Goal: Task Accomplishment & Management: Complete application form

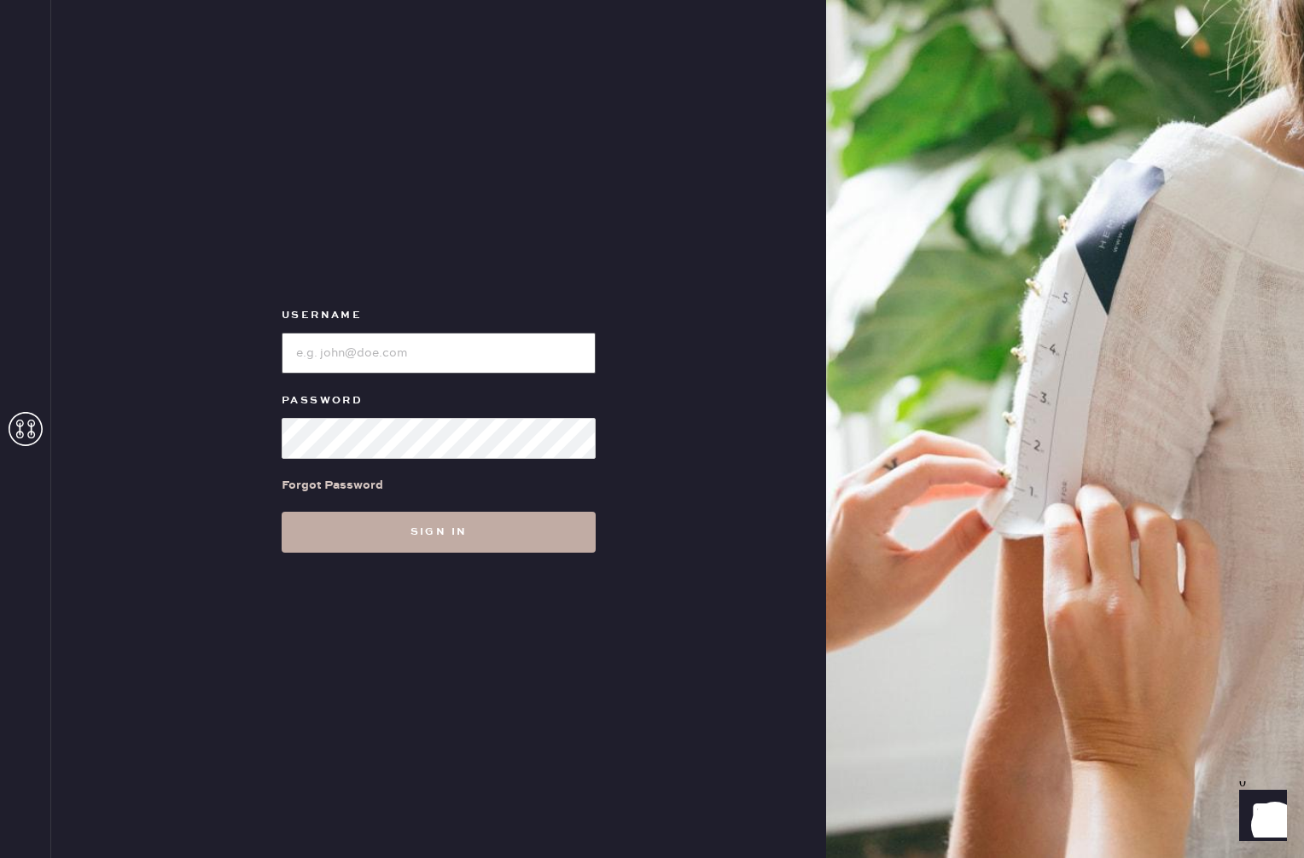
type input "reformationrittenhouse"
click at [483, 536] on button "Sign in" at bounding box center [439, 532] width 314 height 41
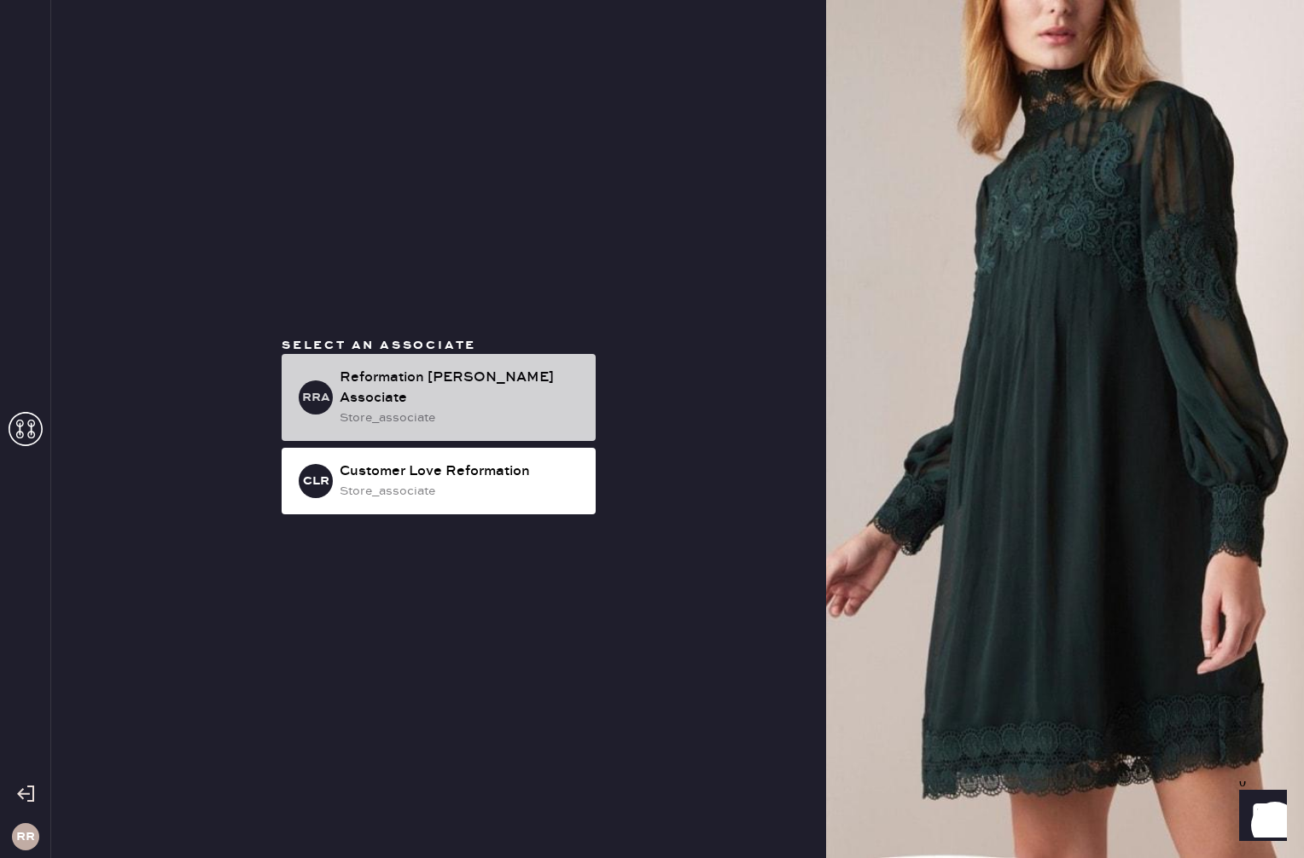
click at [455, 384] on div "Reformation [PERSON_NAME] Associate" at bounding box center [461, 388] width 242 height 41
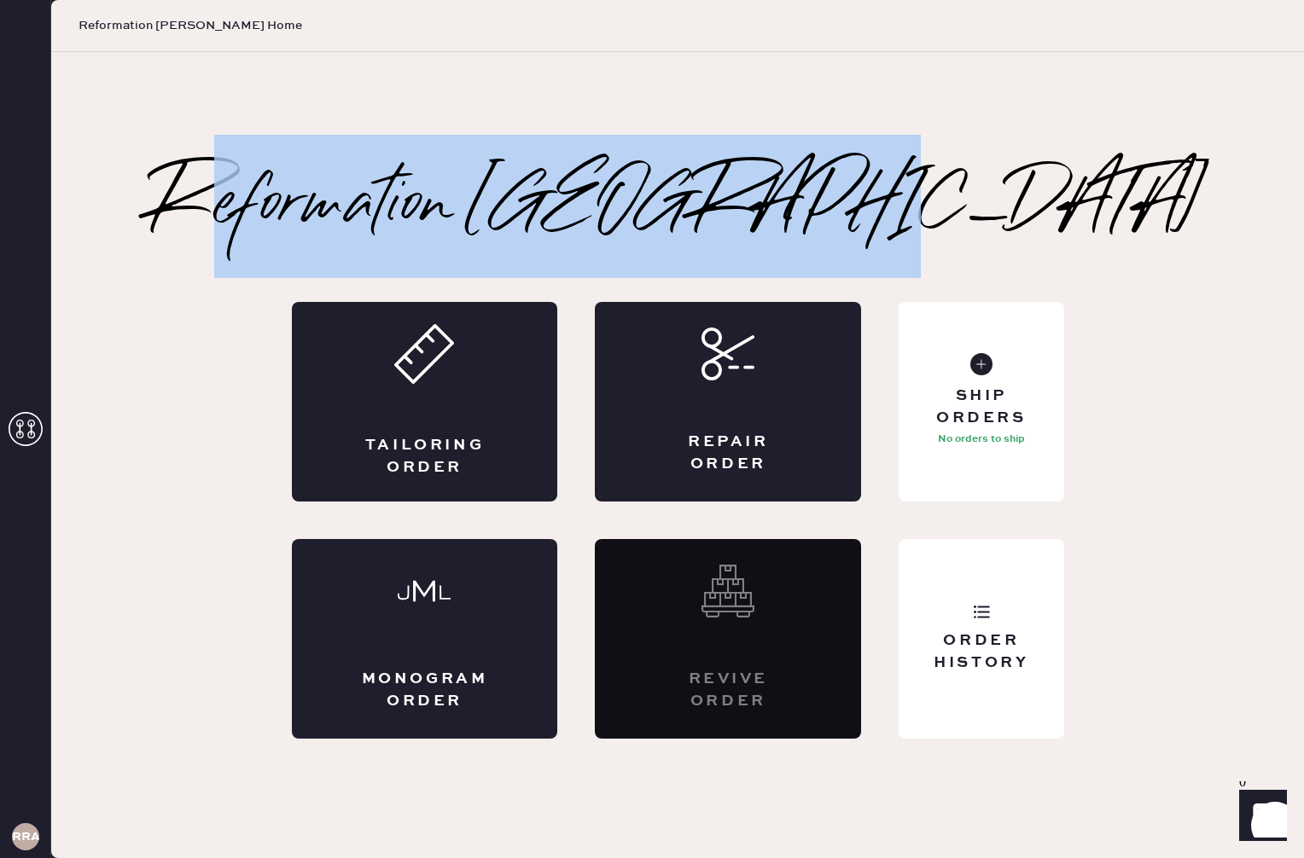
drag, startPoint x: 739, startPoint y: 212, endPoint x: 326, endPoint y: 220, distance: 413.1
click at [329, 220] on h2 "Reformation [GEOGRAPHIC_DATA]" at bounding box center [678, 206] width 1056 height 68
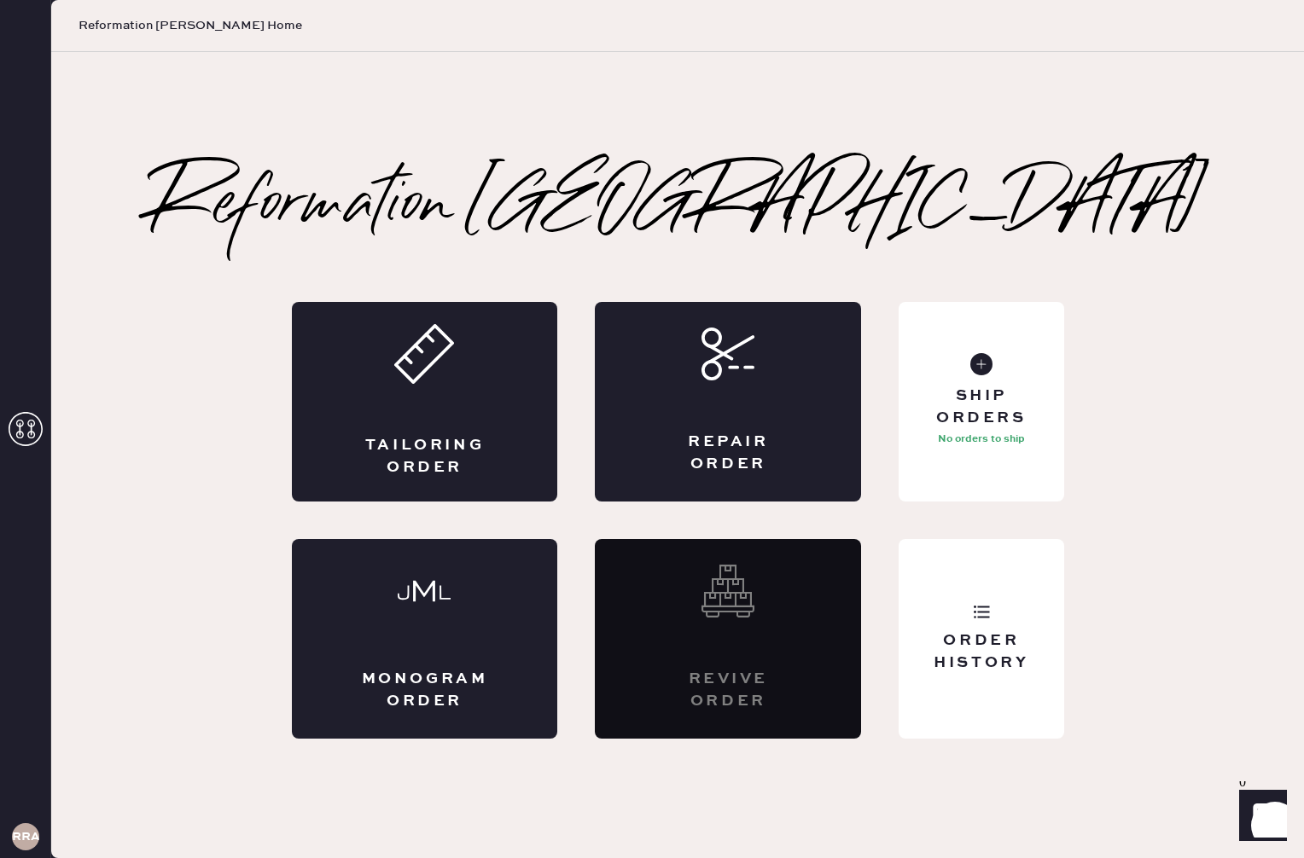
drag, startPoint x: 313, startPoint y: 218, endPoint x: 278, endPoint y: 218, distance: 35.0
click at [308, 218] on h2 "Reformation [GEOGRAPHIC_DATA]" at bounding box center [678, 206] width 1056 height 68
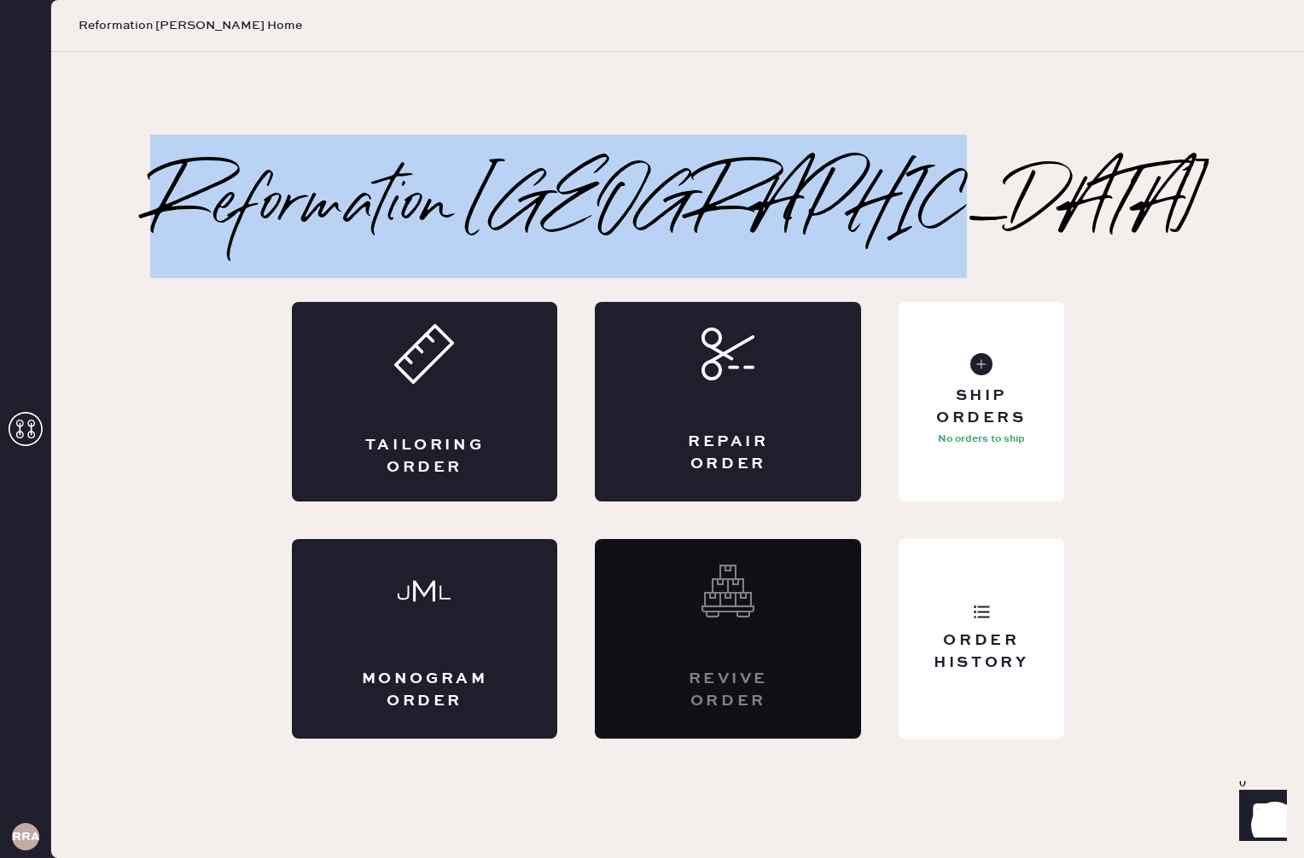
drag, startPoint x: 278, startPoint y: 217, endPoint x: 1002, endPoint y: 232, distance: 723.8
click at [1003, 231] on div "Reformation [PERSON_NAME] Tailoring Order Repair Order Monogram Order Revive or…" at bounding box center [678, 455] width 1124 height 567
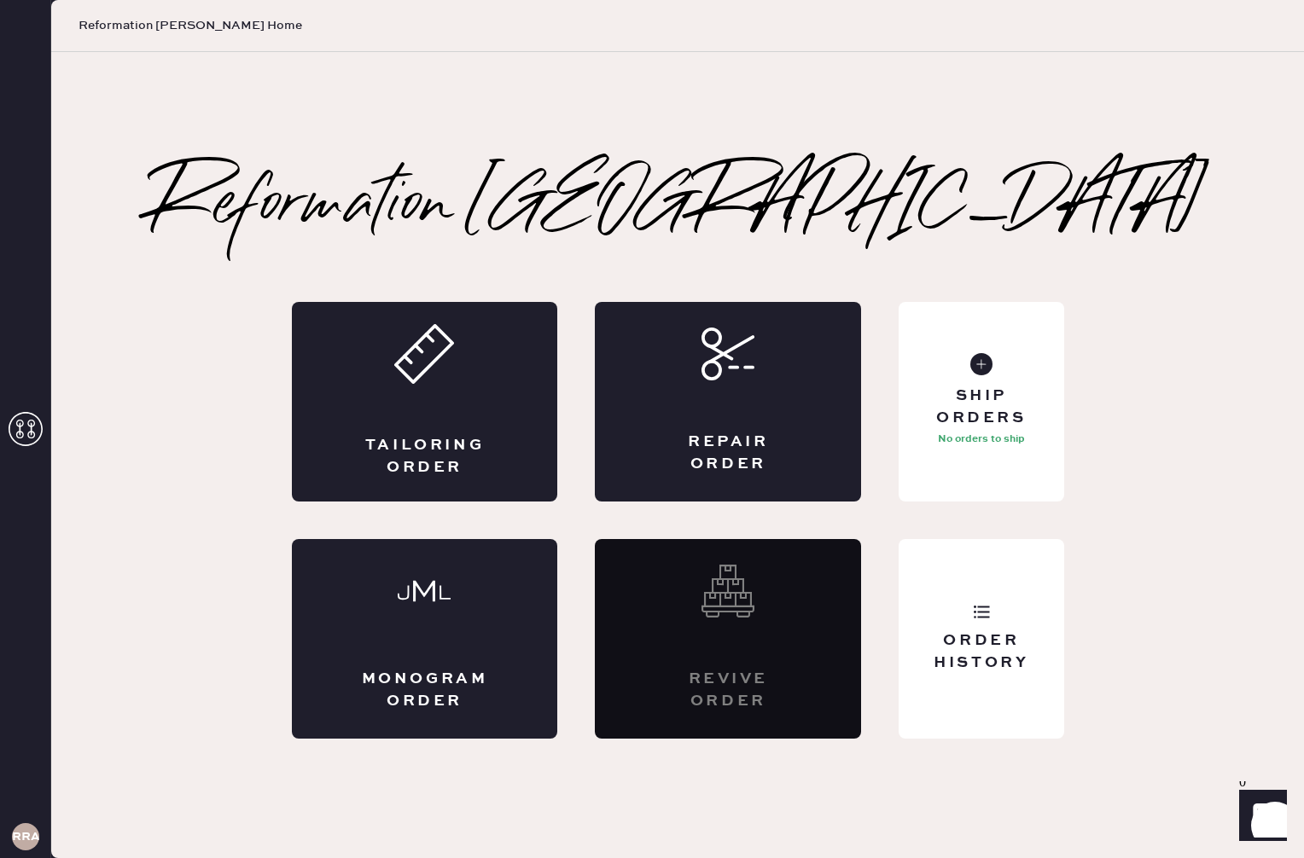
click at [1002, 232] on div "Reformation [GEOGRAPHIC_DATA]" at bounding box center [678, 206] width 1056 height 68
click at [732, 408] on div "Repair Order" at bounding box center [728, 402] width 266 height 200
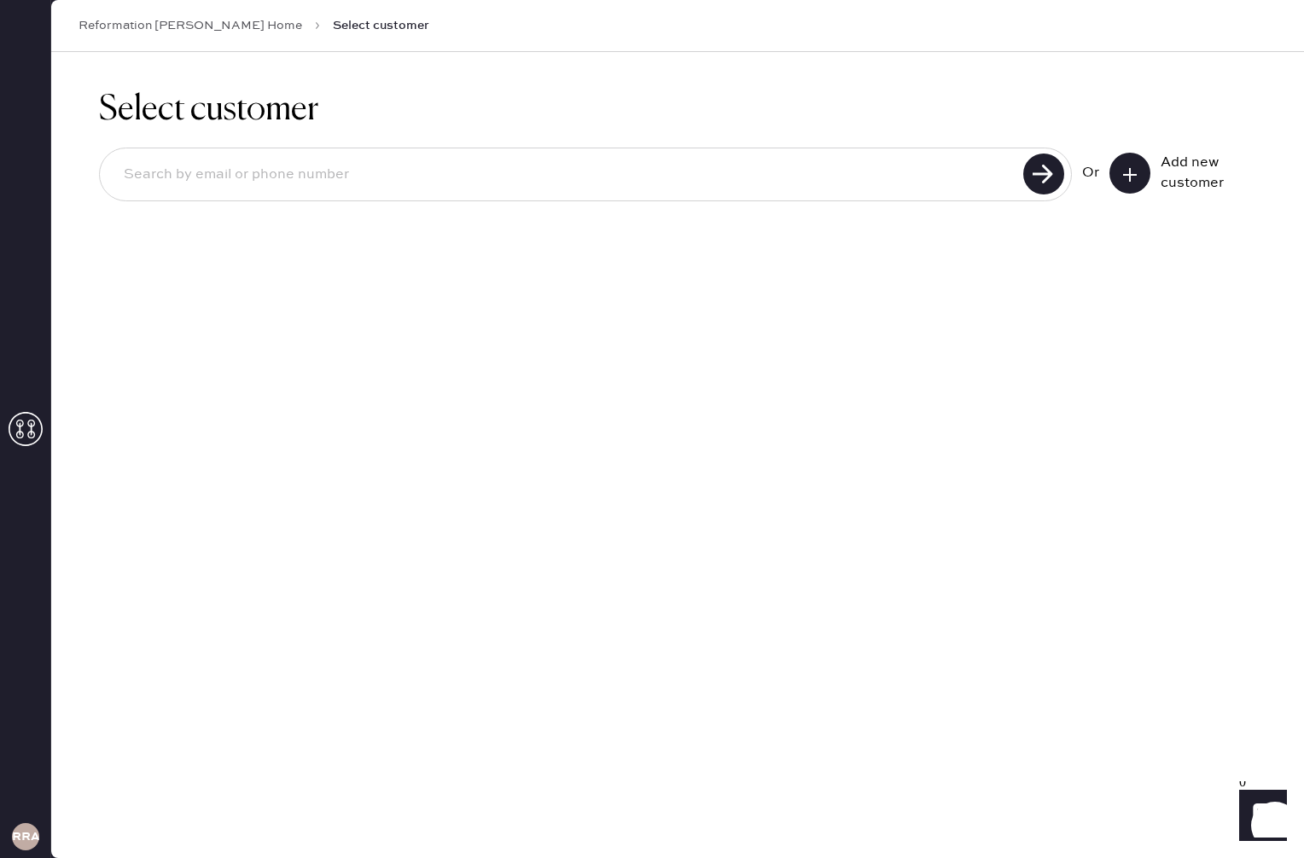
click at [714, 189] on input at bounding box center [564, 174] width 908 height 39
type input "s31019317"
click at [1047, 177] on use at bounding box center [1043, 174] width 41 height 41
click at [1205, 167] on div "Add new customer" at bounding box center [1202, 173] width 85 height 41
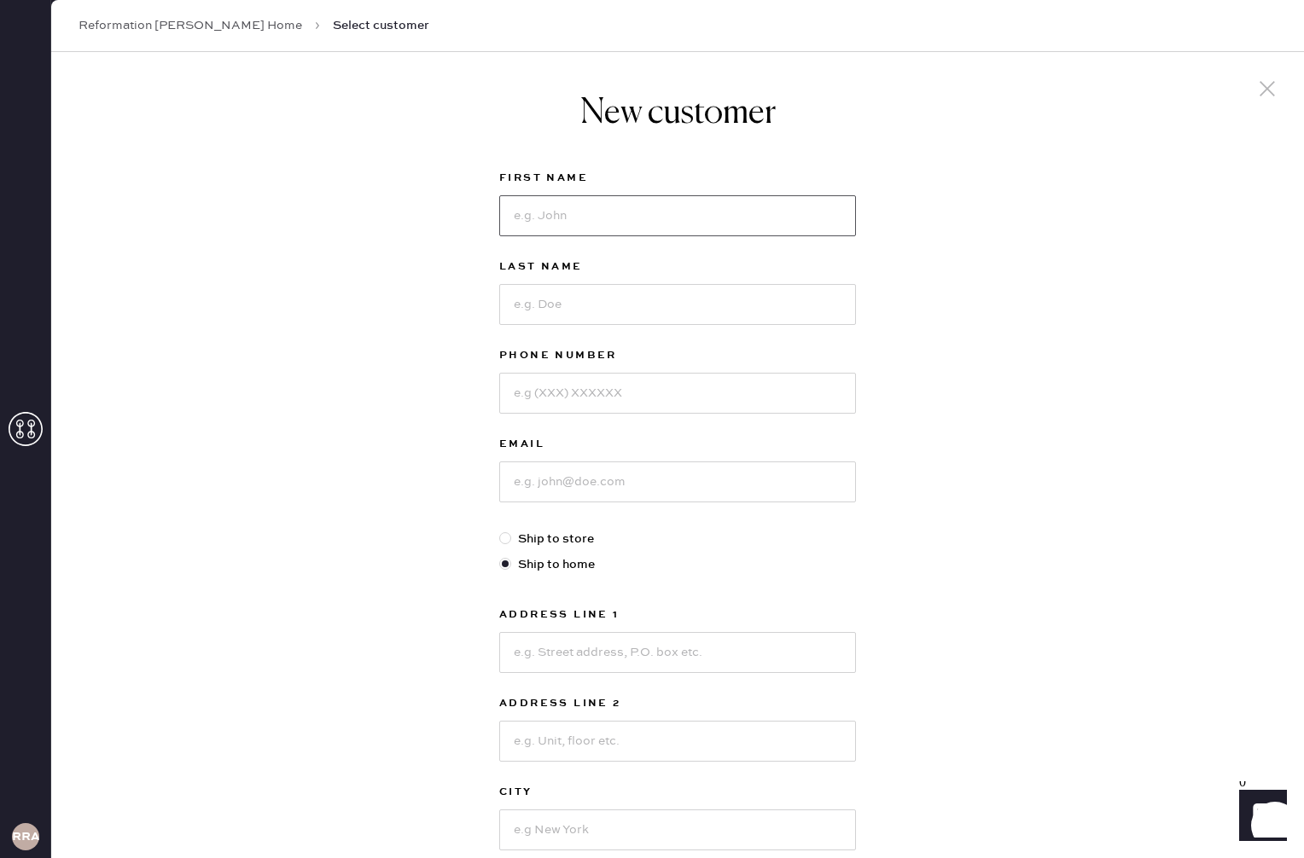
click at [576, 224] on input at bounding box center [677, 215] width 357 height 41
type input "[PERSON_NAME]"
click at [567, 312] on input at bounding box center [677, 304] width 357 height 41
type input "[PERSON_NAME]"
click at [620, 396] on input at bounding box center [677, 393] width 357 height 41
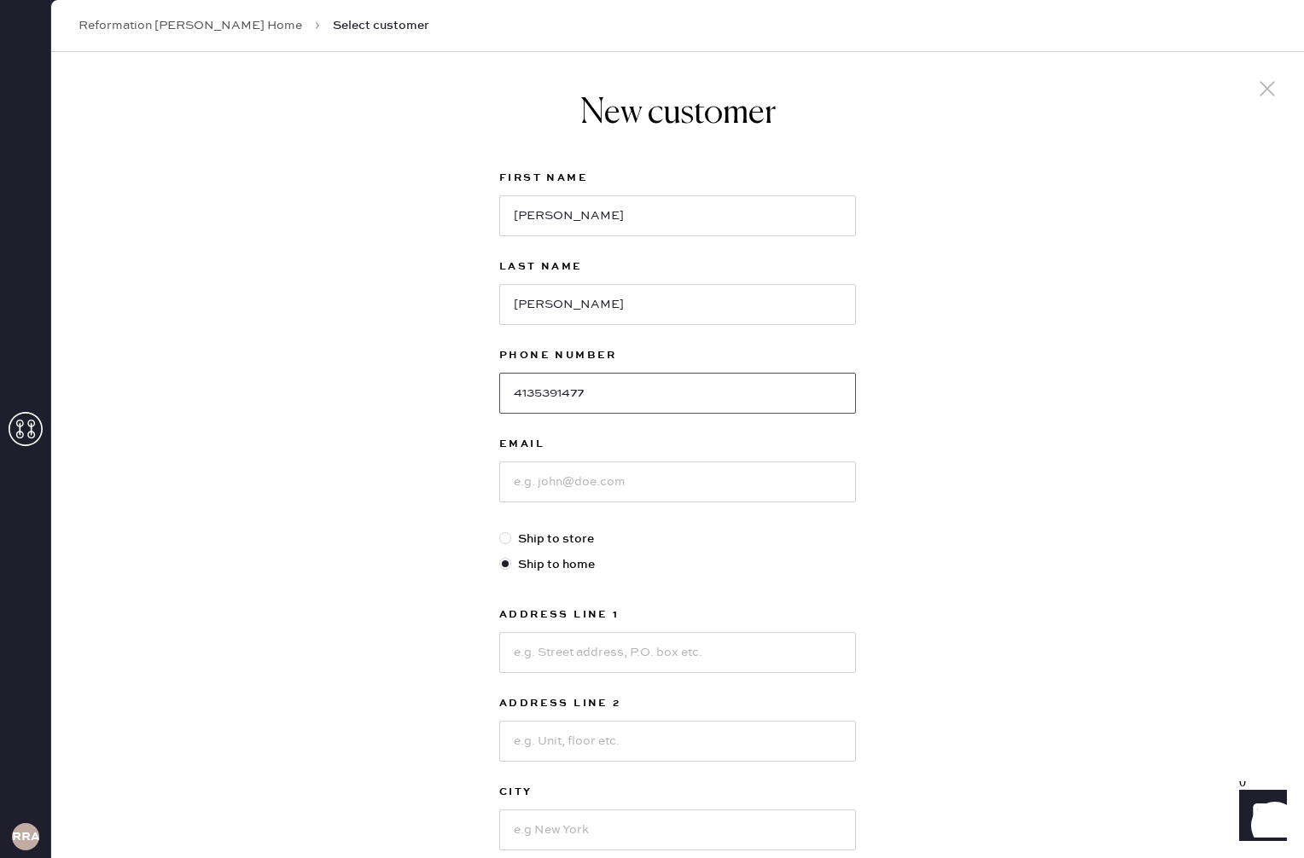
type input "4135391477"
click at [667, 491] on input at bounding box center [677, 482] width 357 height 41
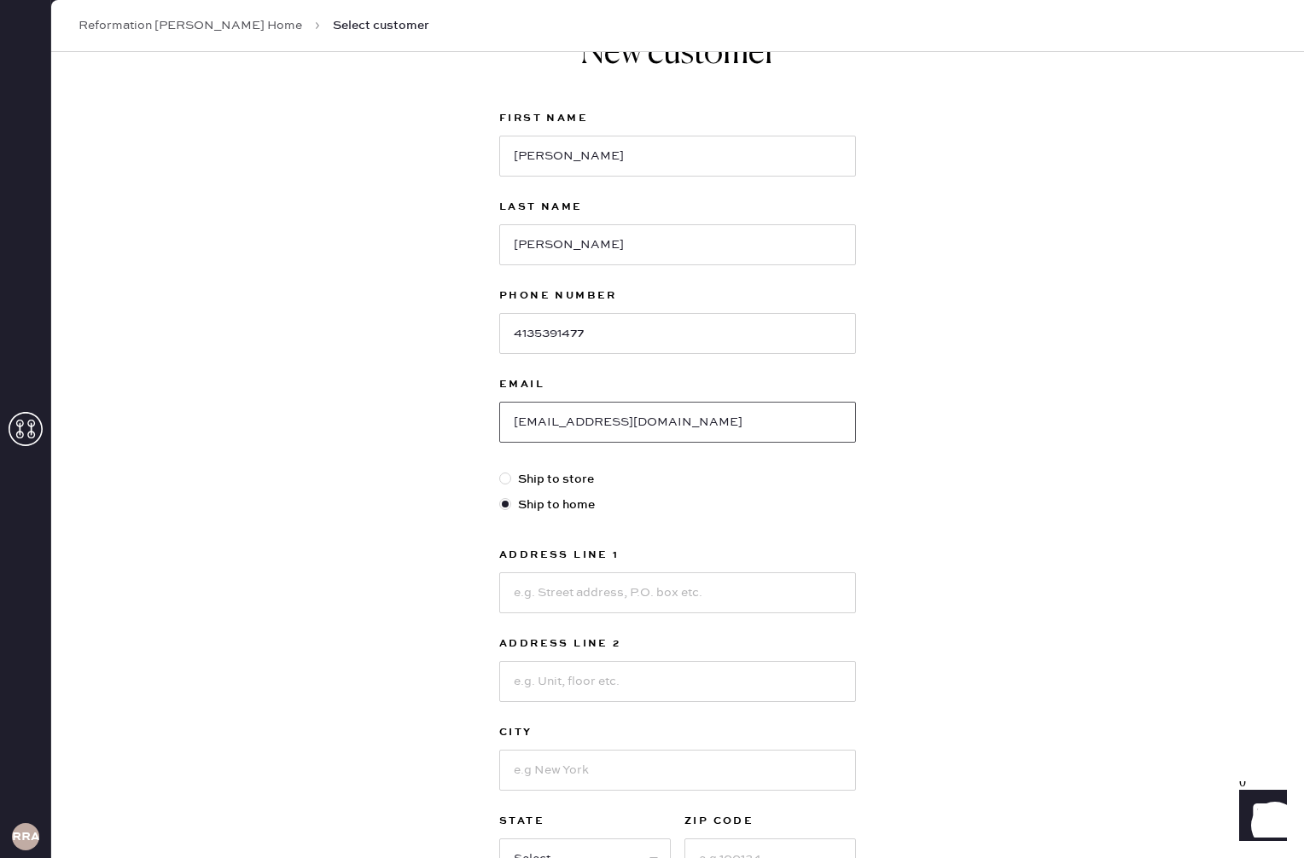
scroll to position [156, 0]
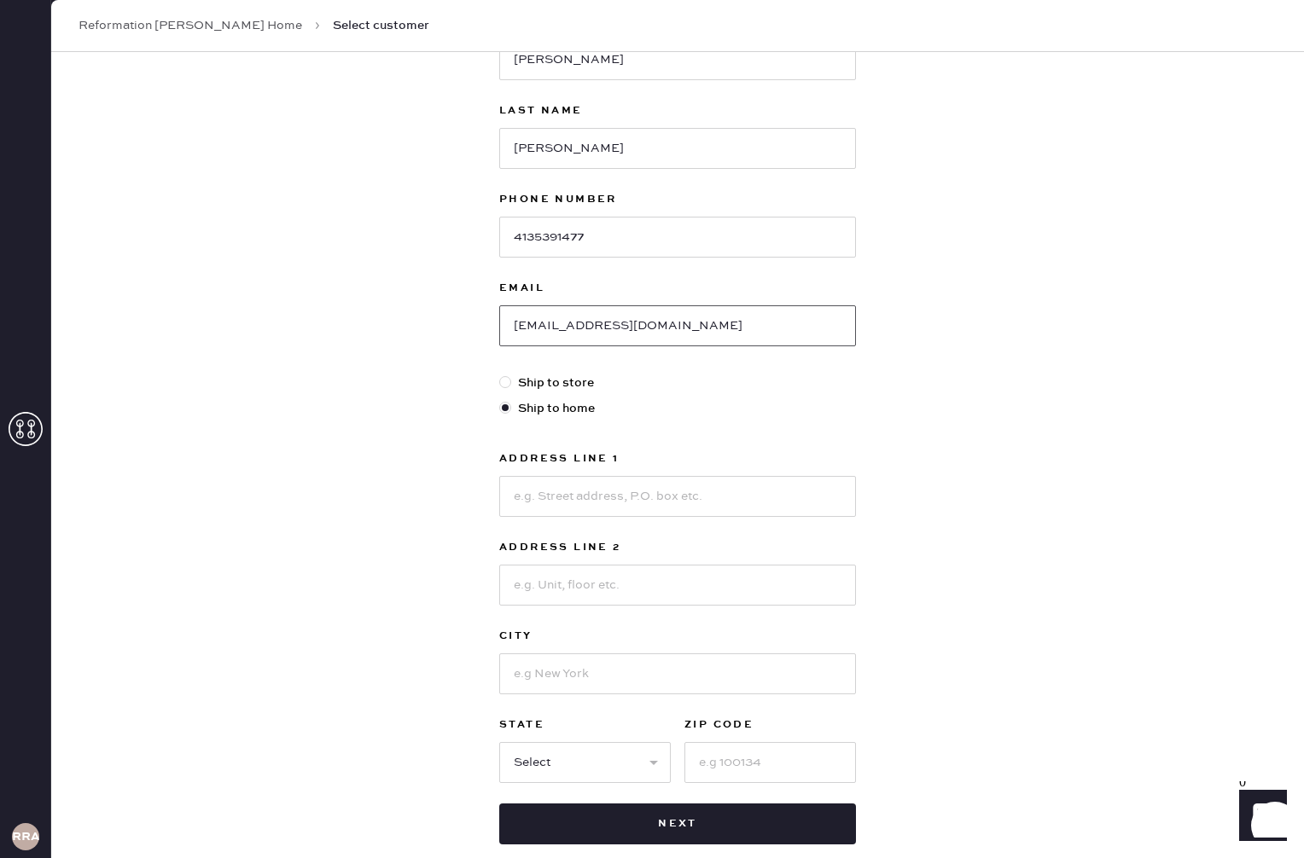
type input "[EMAIL_ADDRESS][DOMAIN_NAME]"
click at [687, 502] on input at bounding box center [677, 496] width 357 height 41
type input "[STREET_ADDRESS][PERSON_NAME]"
type input "Apt 621"
type input "[GEOGRAPHIC_DATA]"
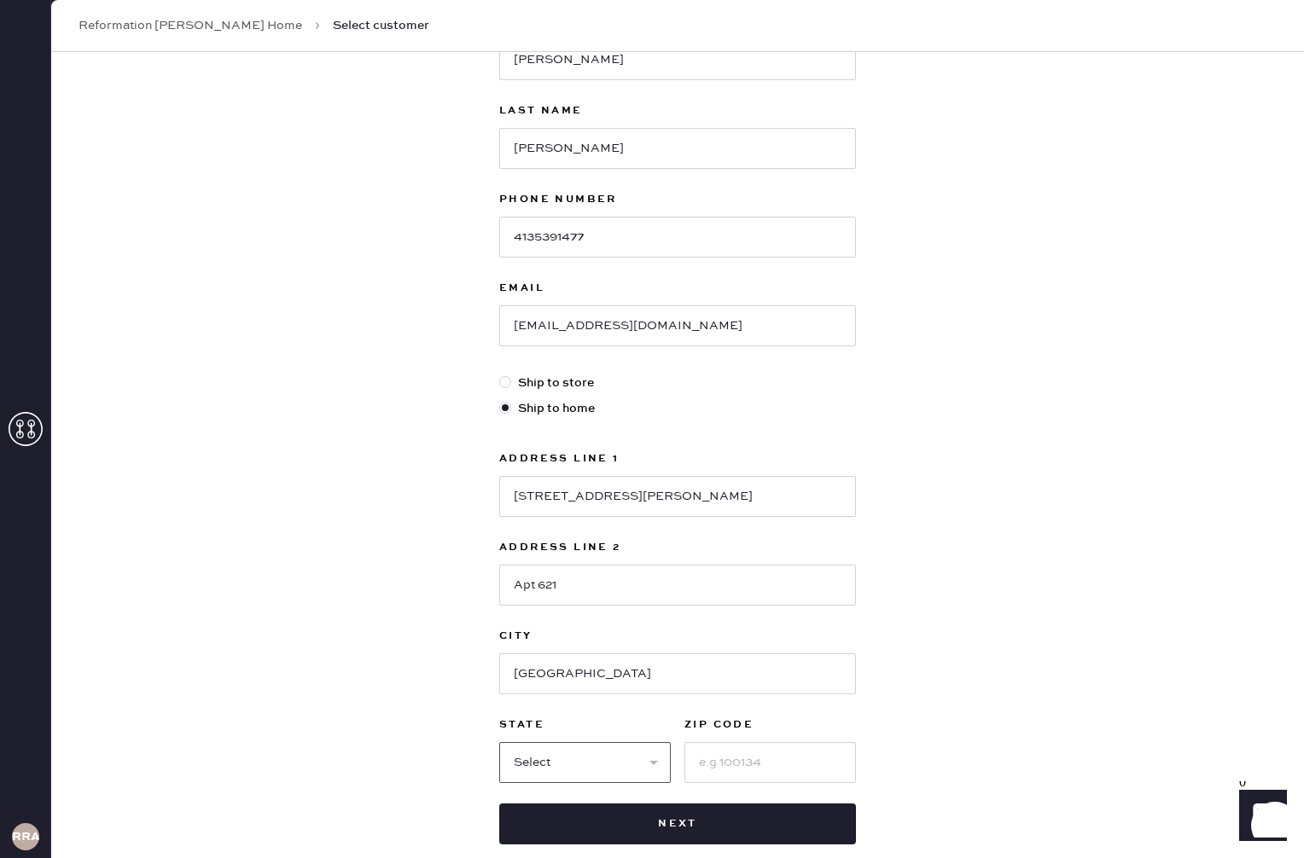
select select "PA"
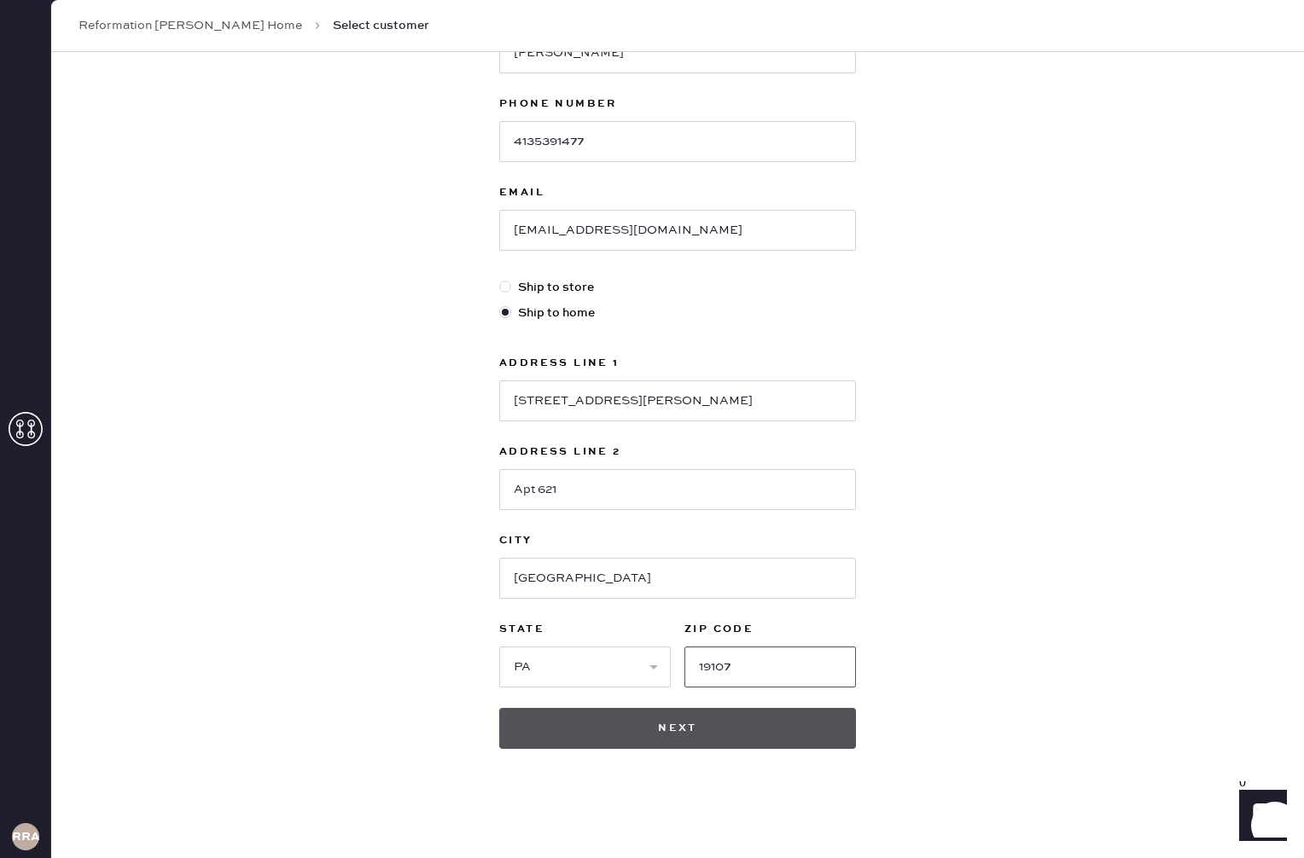
type input "19107"
click at [725, 745] on button "Next" at bounding box center [677, 728] width 357 height 41
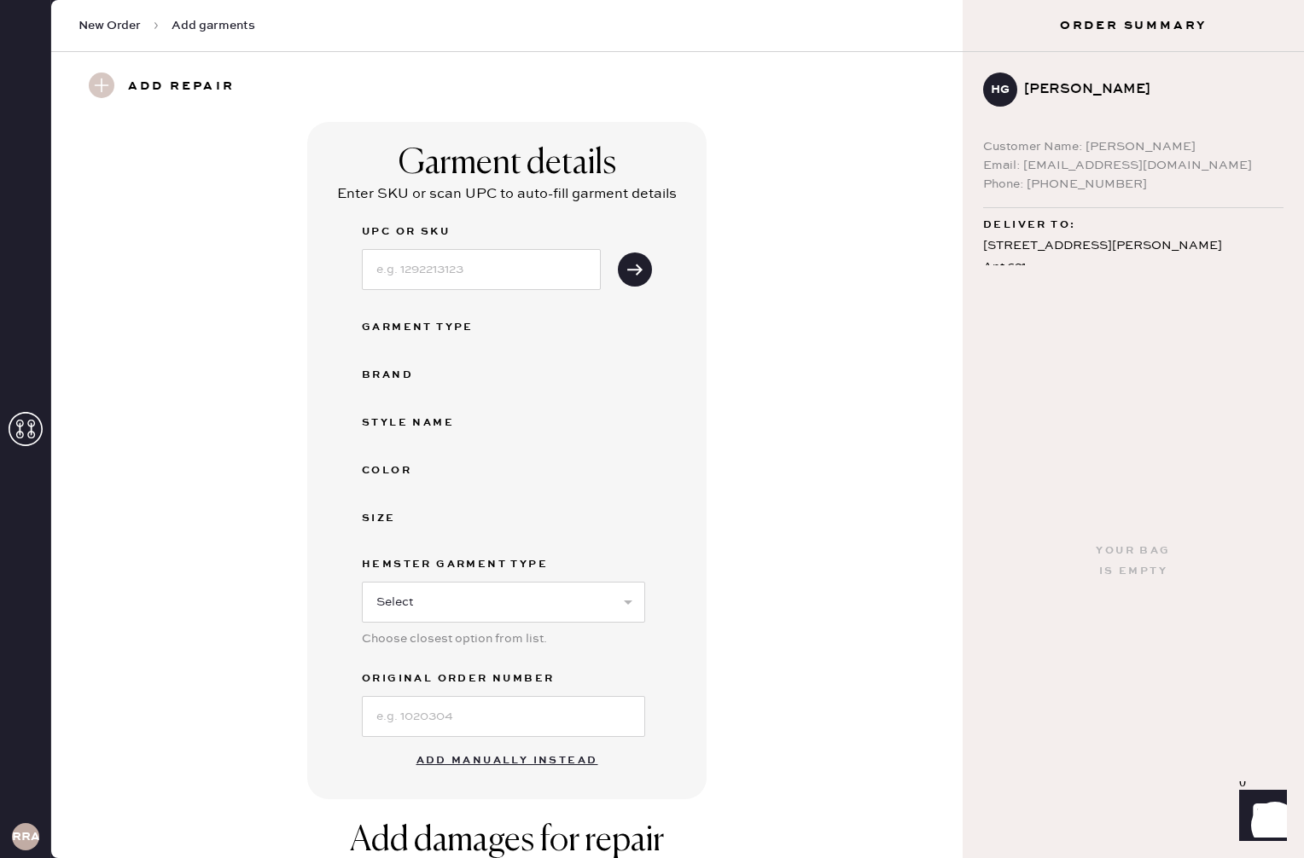
scroll to position [2, 0]
click at [561, 758] on button "Add manually instead" at bounding box center [507, 759] width 202 height 34
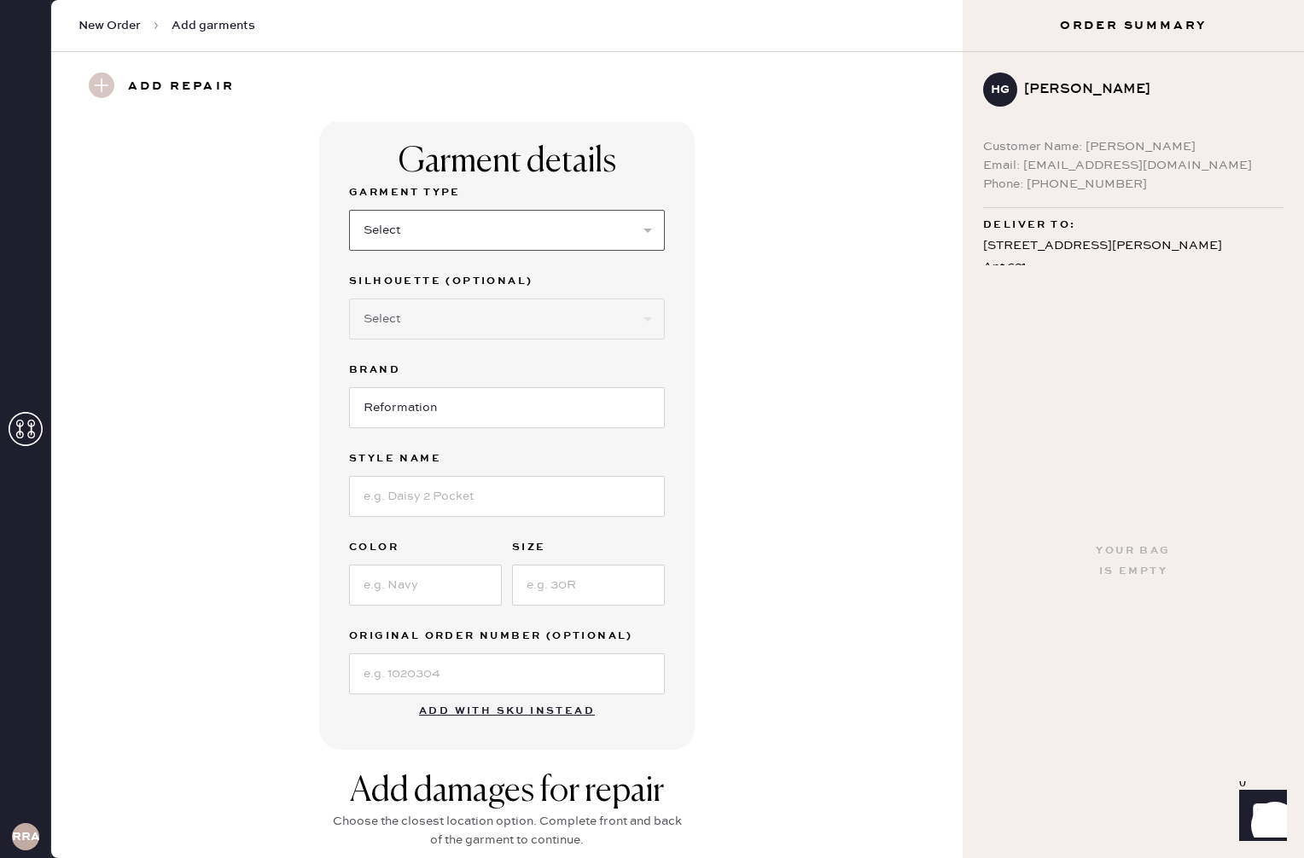
click at [472, 217] on select "Select Basic Skirt Jeans Leggings Pants Shorts Basic Sleeved Dress Basic Sleeve…" at bounding box center [507, 230] width 316 height 41
select select "2"
click at [349, 210] on select "Select Basic Skirt Jeans Leggings Pants Shorts Basic Sleeved Dress Basic Sleeve…" at bounding box center [507, 230] width 316 height 41
click at [457, 324] on select "Select Shorts Cropped Flare Boot Cut Straight Skinny Other" at bounding box center [507, 319] width 316 height 41
select select "other"
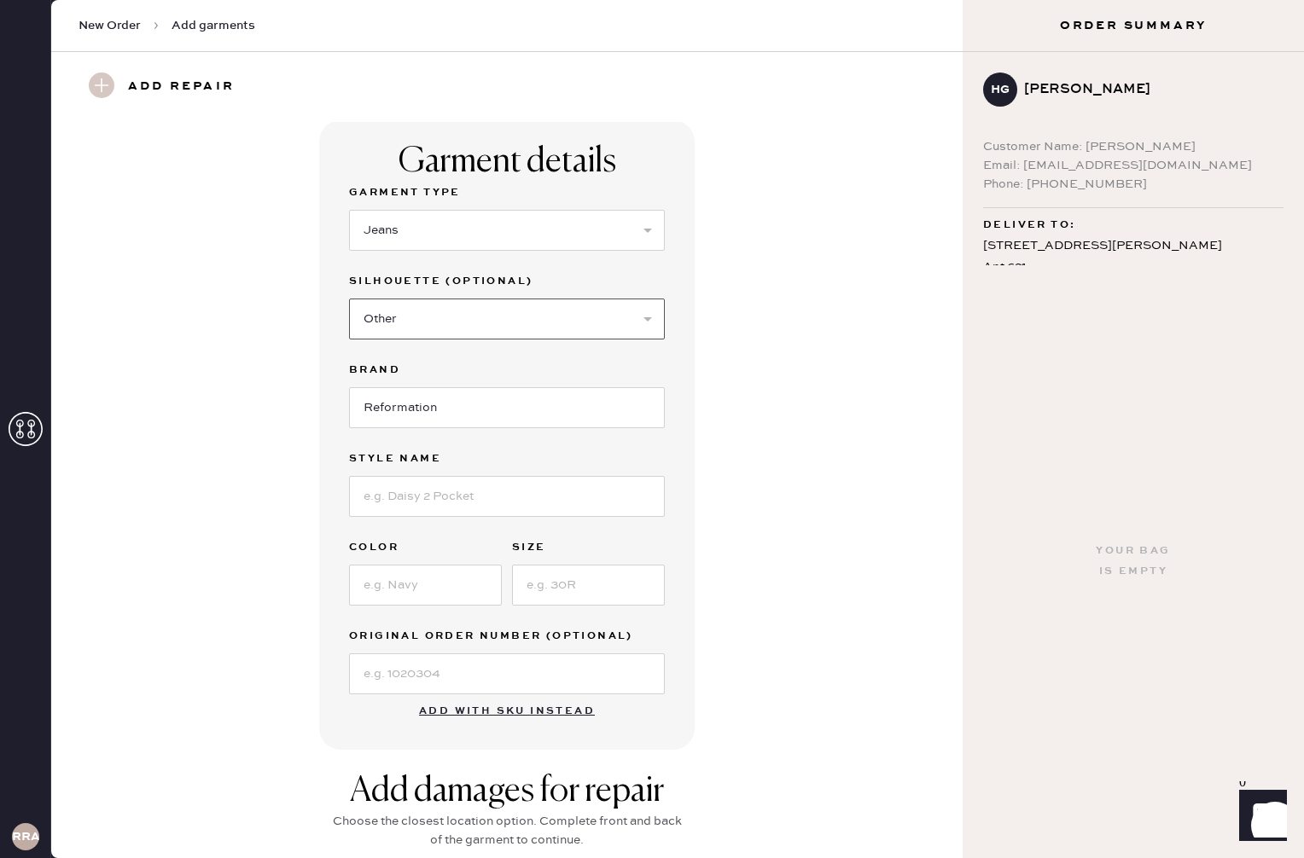
click at [349, 299] on select "Select Shorts Cropped Flare Boot Cut Straight Skinny Other" at bounding box center [507, 319] width 316 height 41
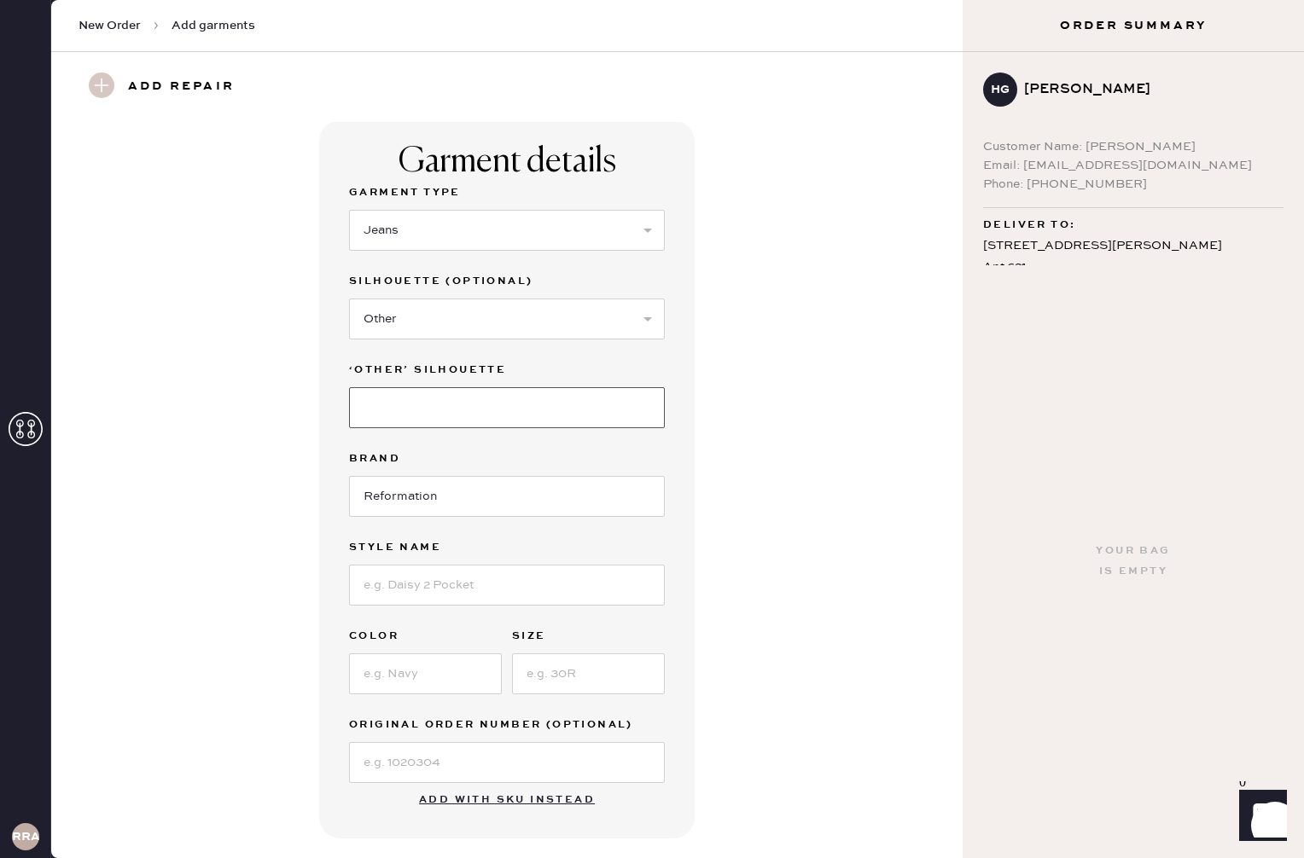
click at [488, 420] on input at bounding box center [507, 407] width 316 height 41
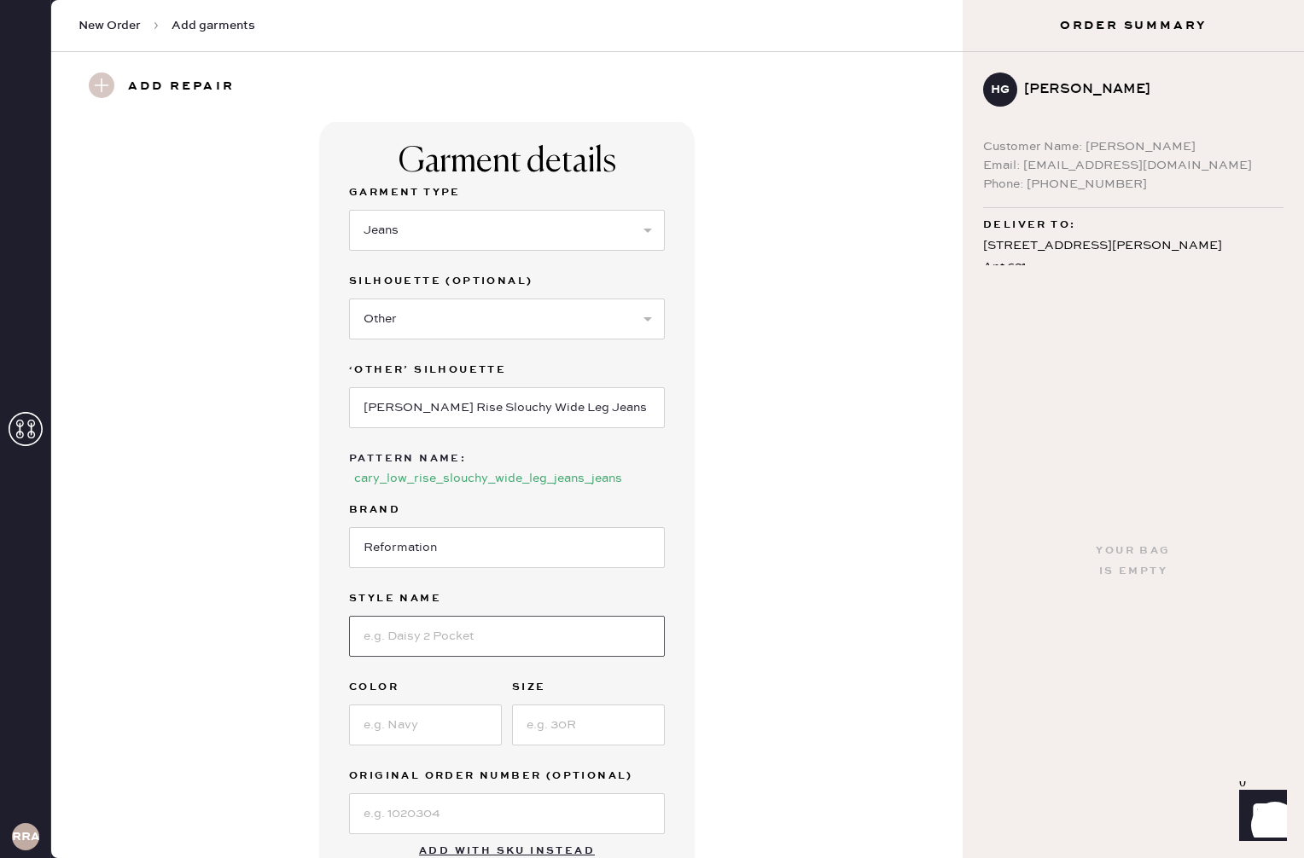
click at [474, 619] on input at bounding box center [507, 636] width 316 height 41
drag, startPoint x: 393, startPoint y: 412, endPoint x: 340, endPoint y: 410, distance: 53.8
click at [340, 410] on div "Garment details Garment Type Select Basic Skirt Jeans Leggings Pants Shorts Bas…" at bounding box center [506, 505] width 375 height 770
type input "Low Rise Slouchy Wide Leg Jeans"
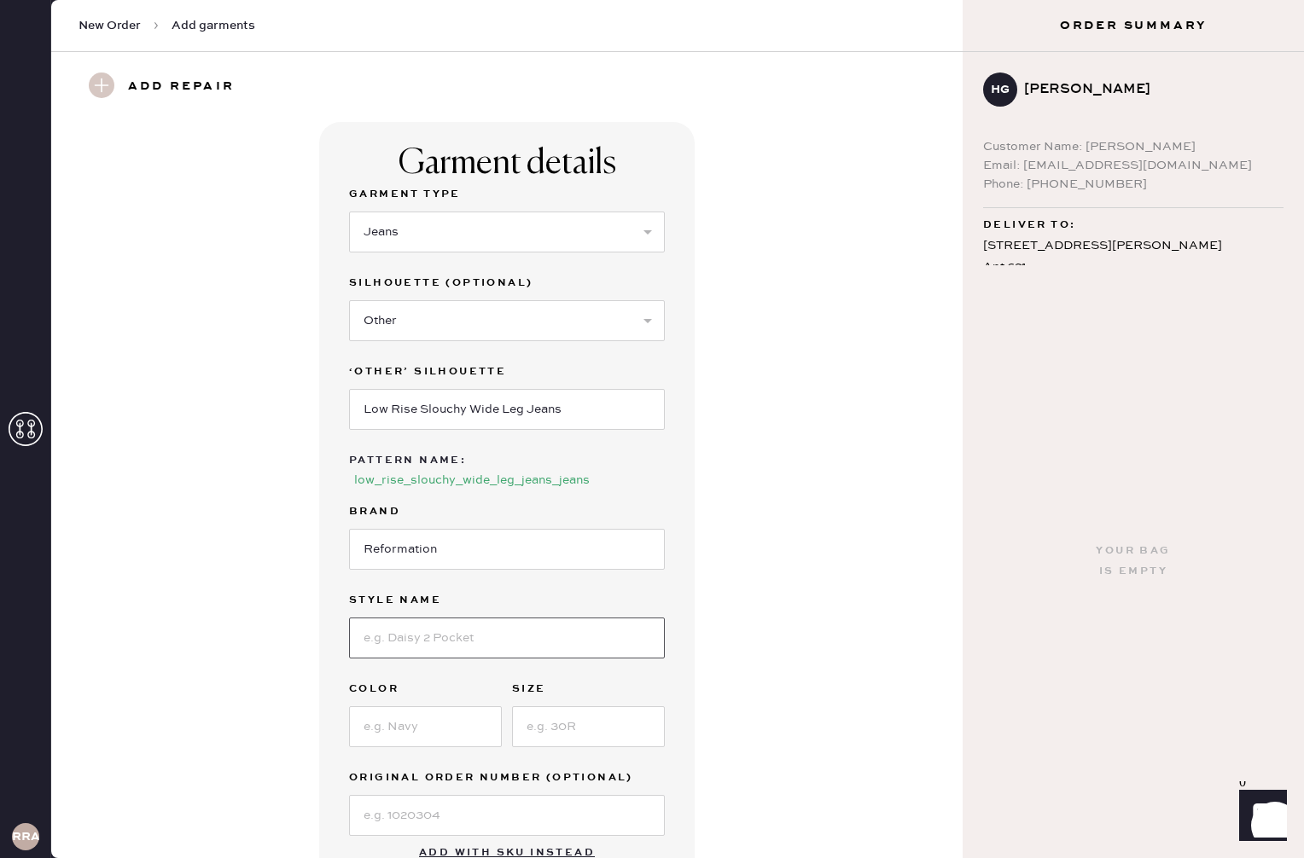
click at [463, 634] on input at bounding box center [507, 638] width 316 height 41
type input "[PERSON_NAME] Rise Slouchy Wide Leg"
click at [446, 740] on input at bounding box center [425, 727] width 153 height 41
type input "[US_STATE] No Waistband"
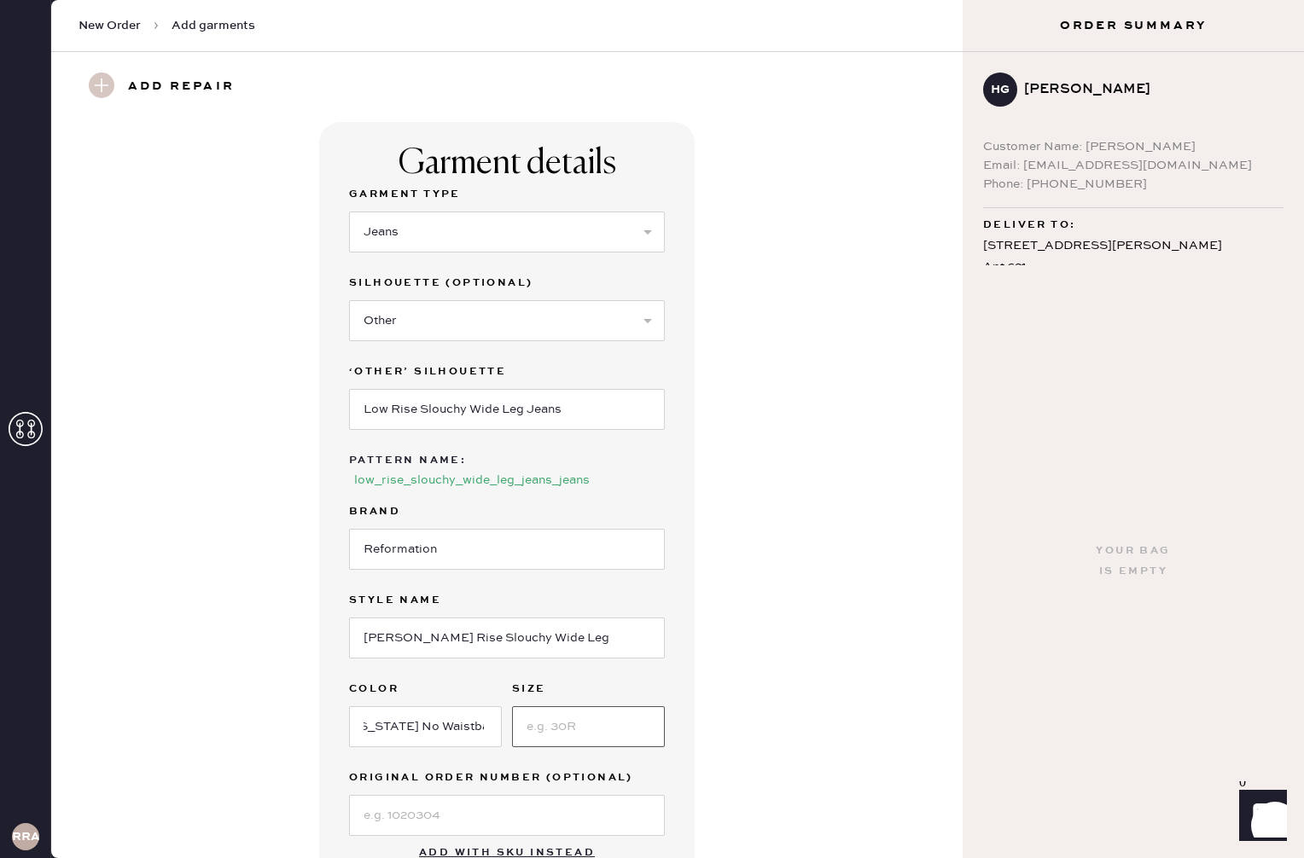
scroll to position [0, 0]
click at [618, 733] on input at bounding box center [588, 727] width 153 height 41
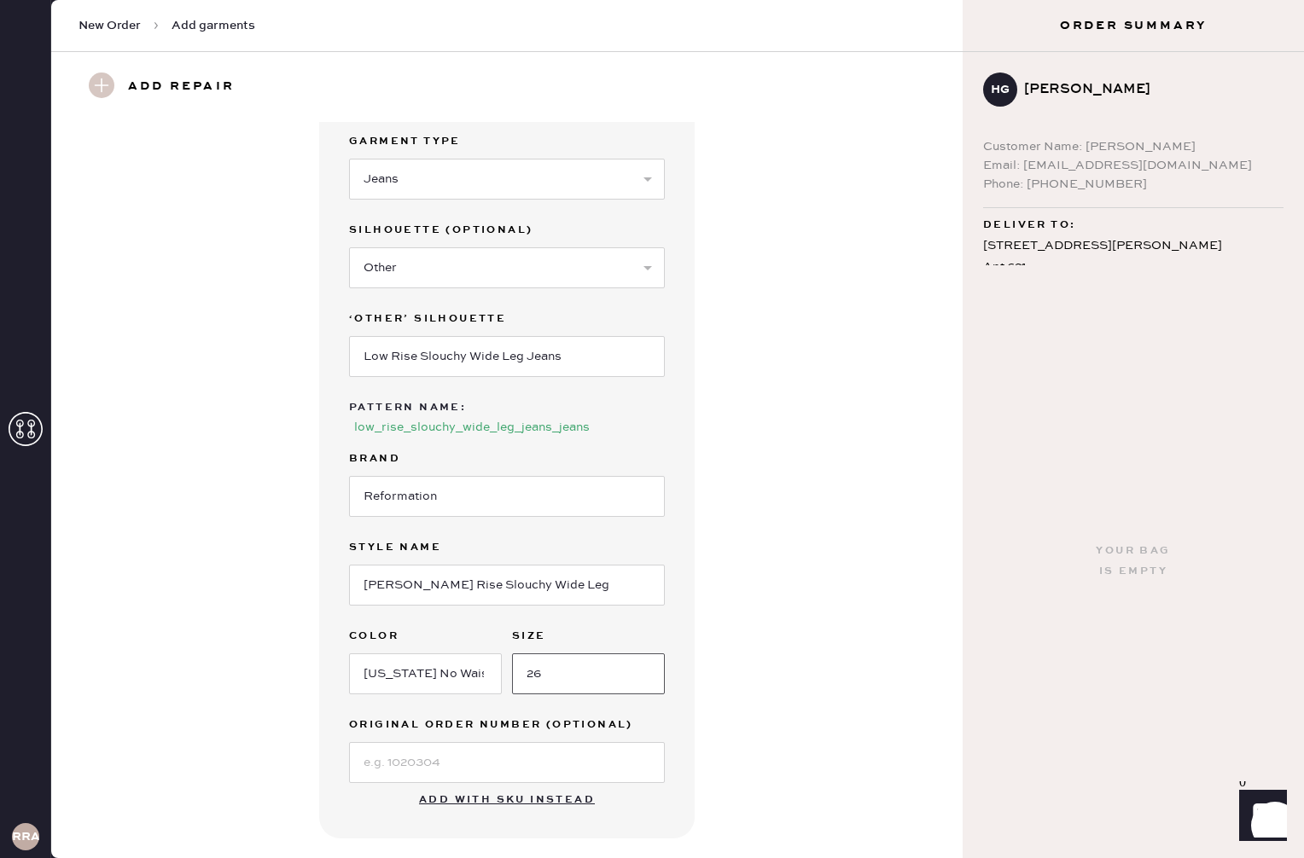
type input "26"
click at [437, 774] on input at bounding box center [507, 762] width 316 height 41
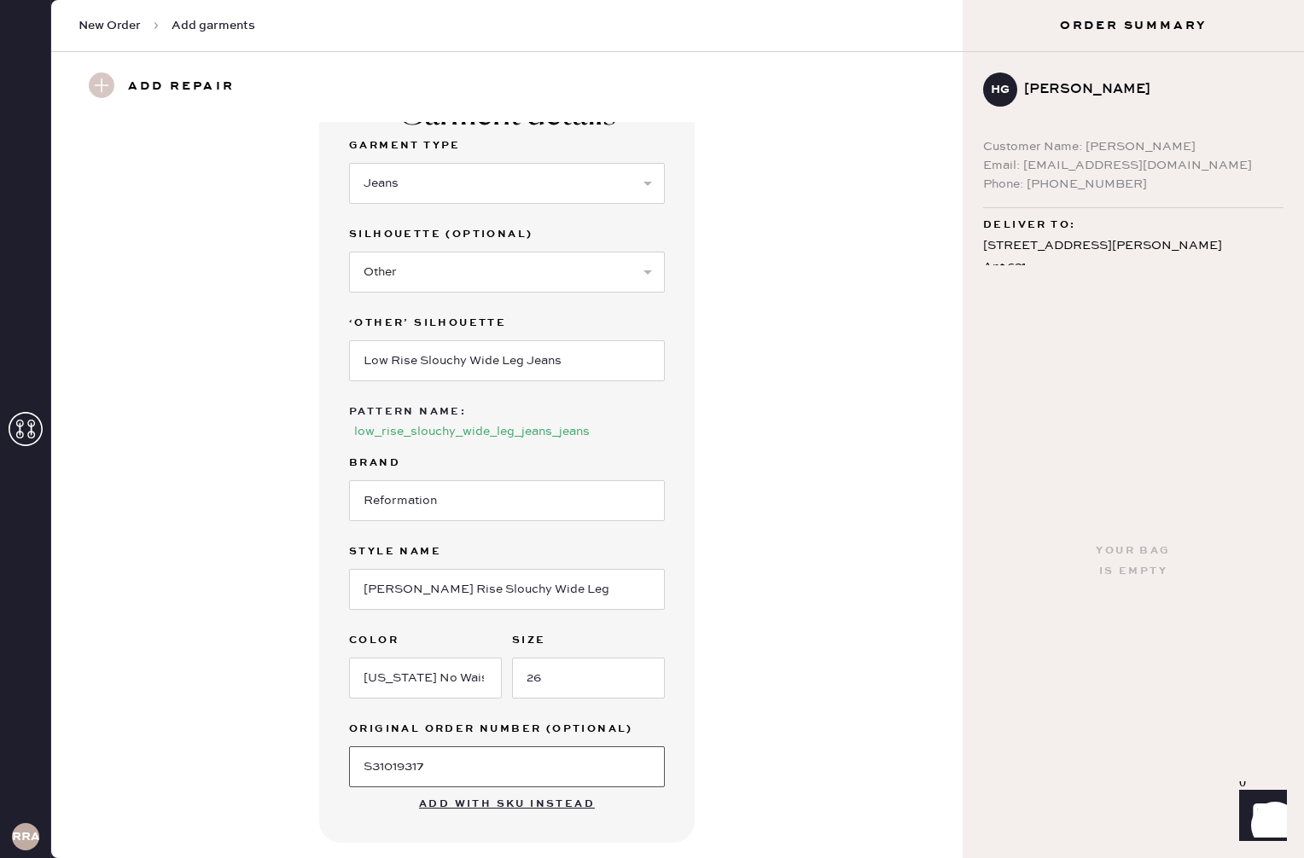
type input "S31019317"
click at [748, 704] on div "Garment details Garment Type Select Basic Skirt Jeans Leggings Pants Shorts Bas…" at bounding box center [507, 458] width 850 height 770
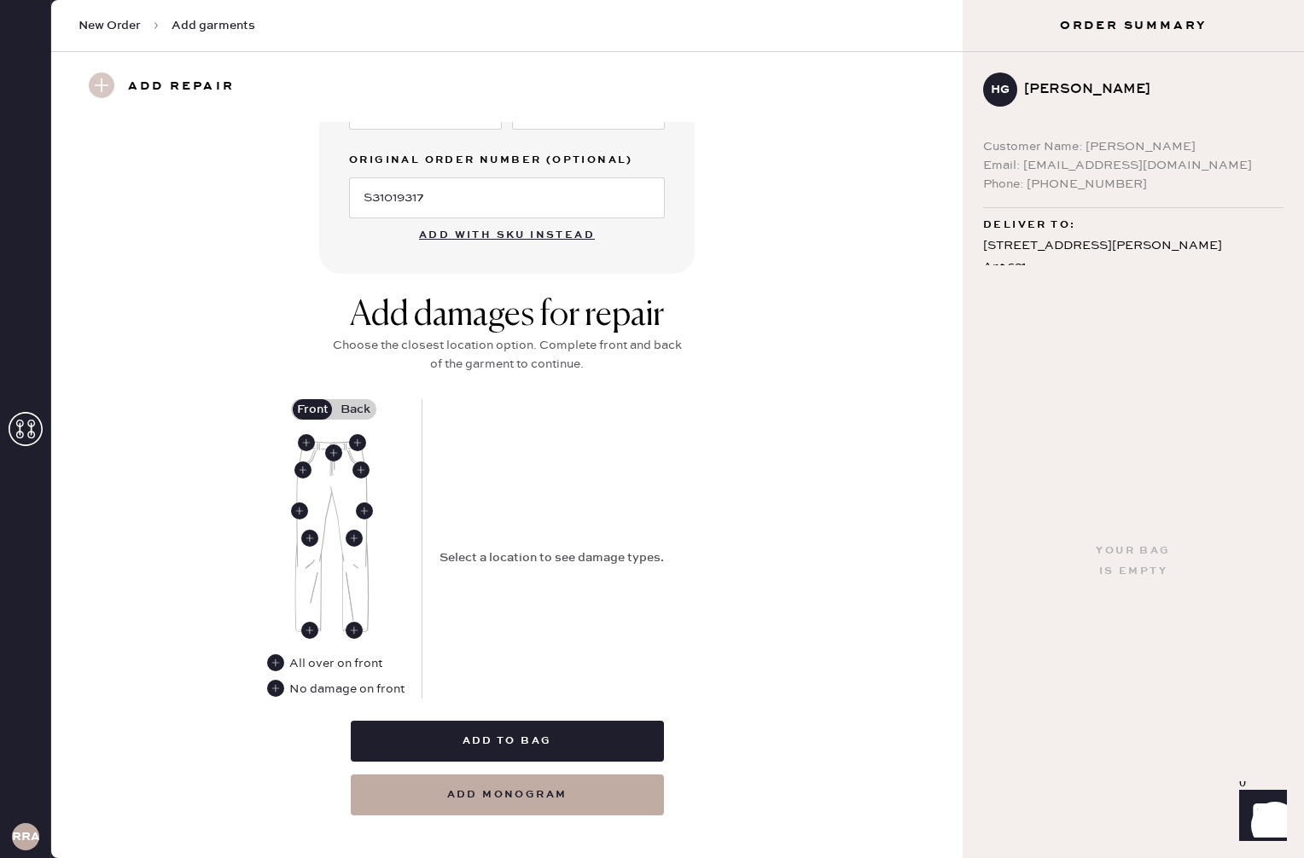
scroll to position [637, 0]
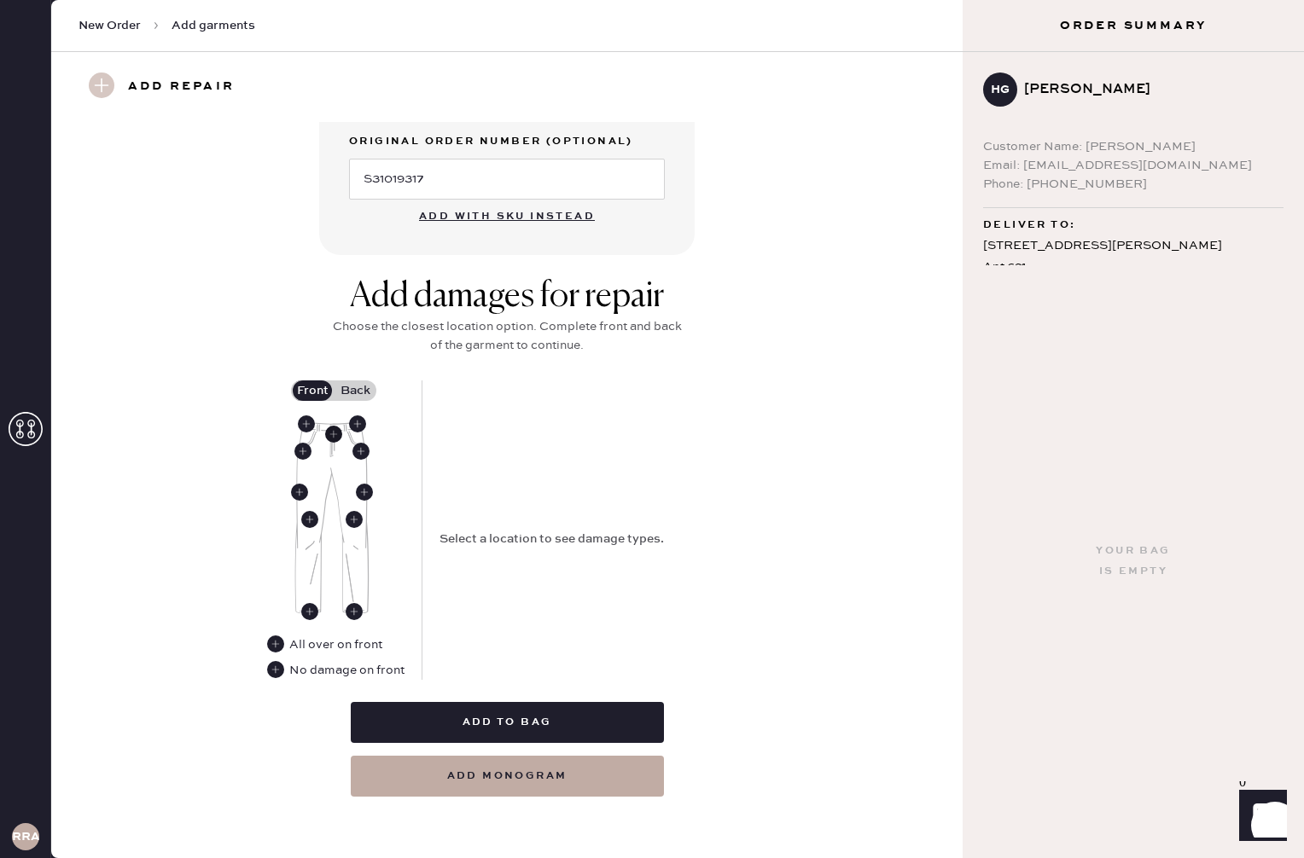
click at [334, 435] on use at bounding box center [333, 434] width 17 height 17
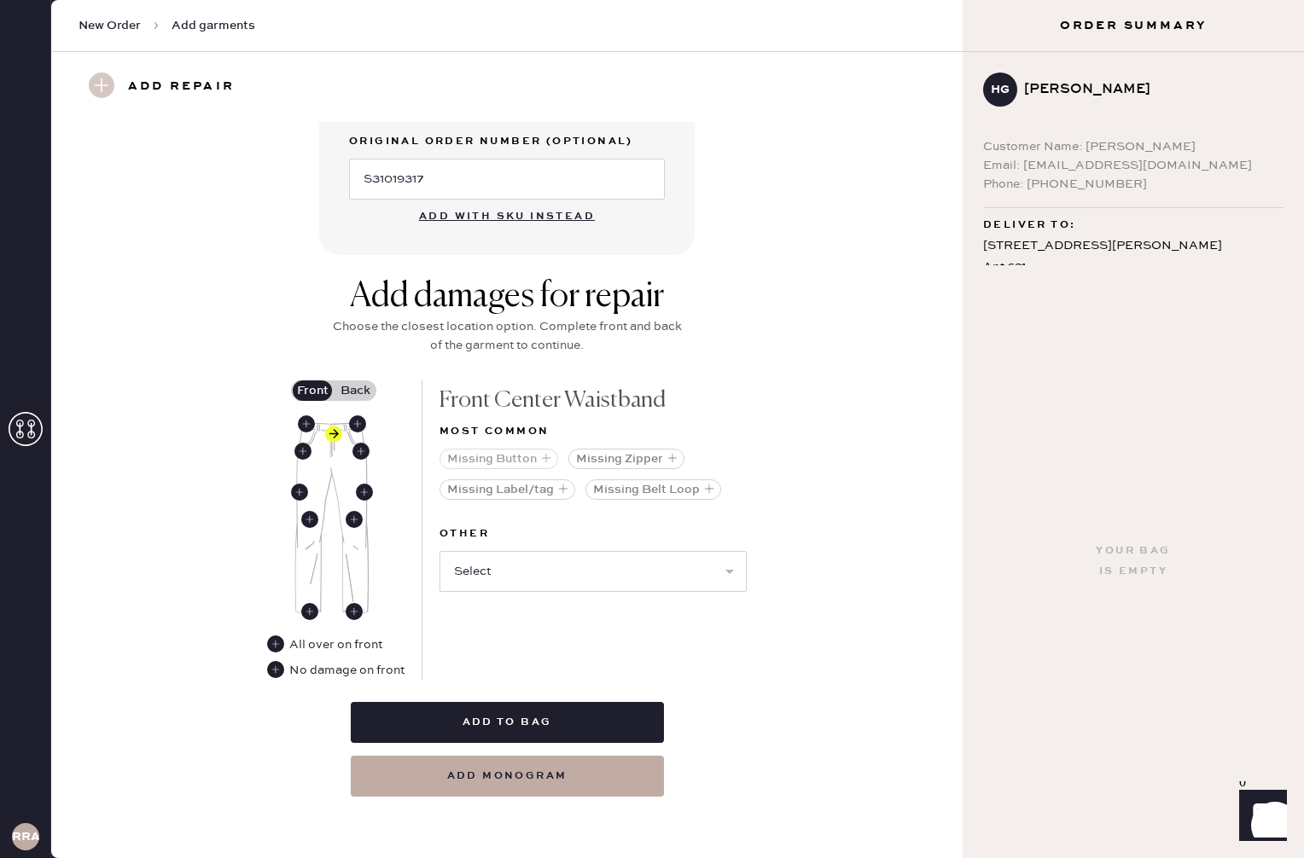
click at [541, 461] on icon "button" at bounding box center [546, 458] width 10 height 10
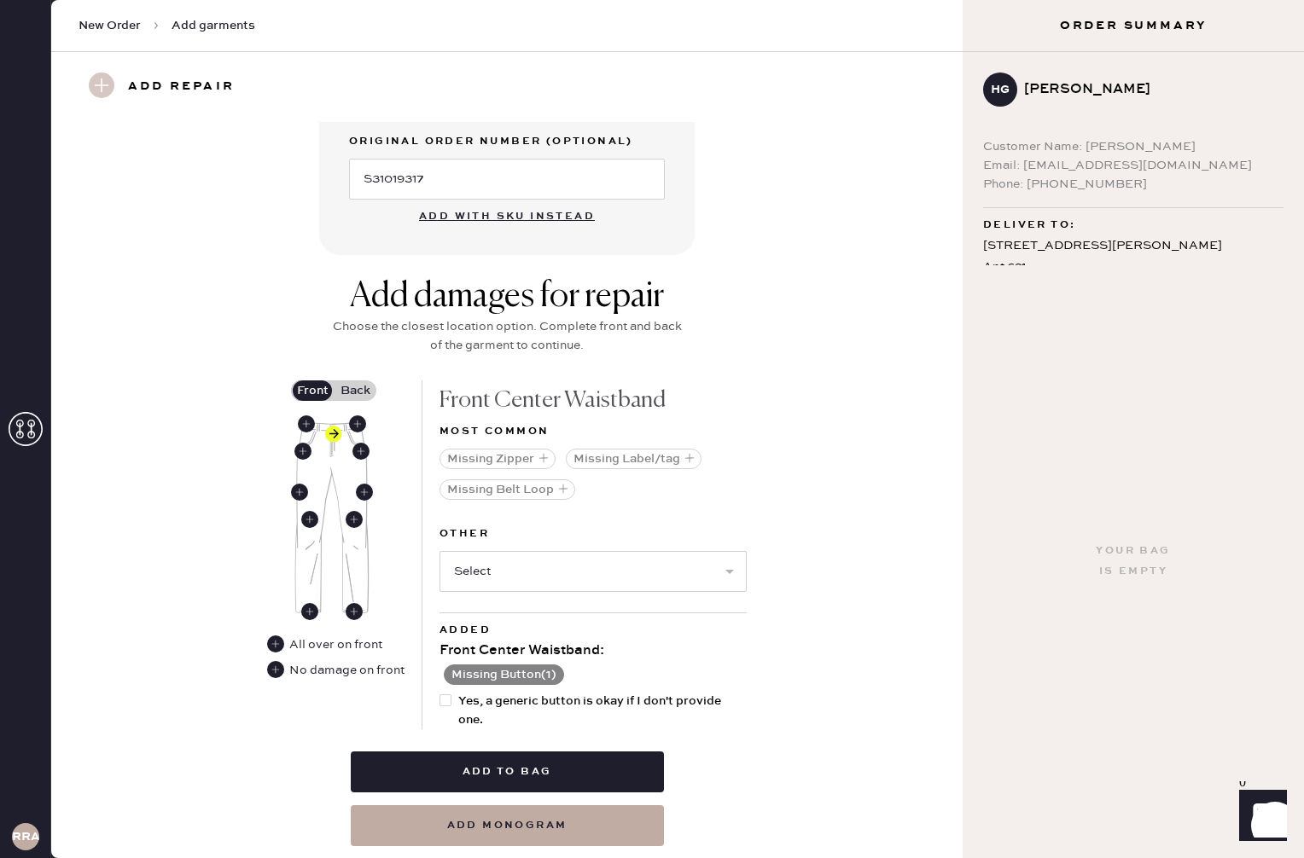
click at [497, 713] on span "Yes, a generic button is okay if I don't provide one." at bounding box center [602, 711] width 288 height 38
click at [440, 693] on input "Yes, a generic button is okay if I don't provide one." at bounding box center [439, 692] width 1 height 1
checkbox input "true"
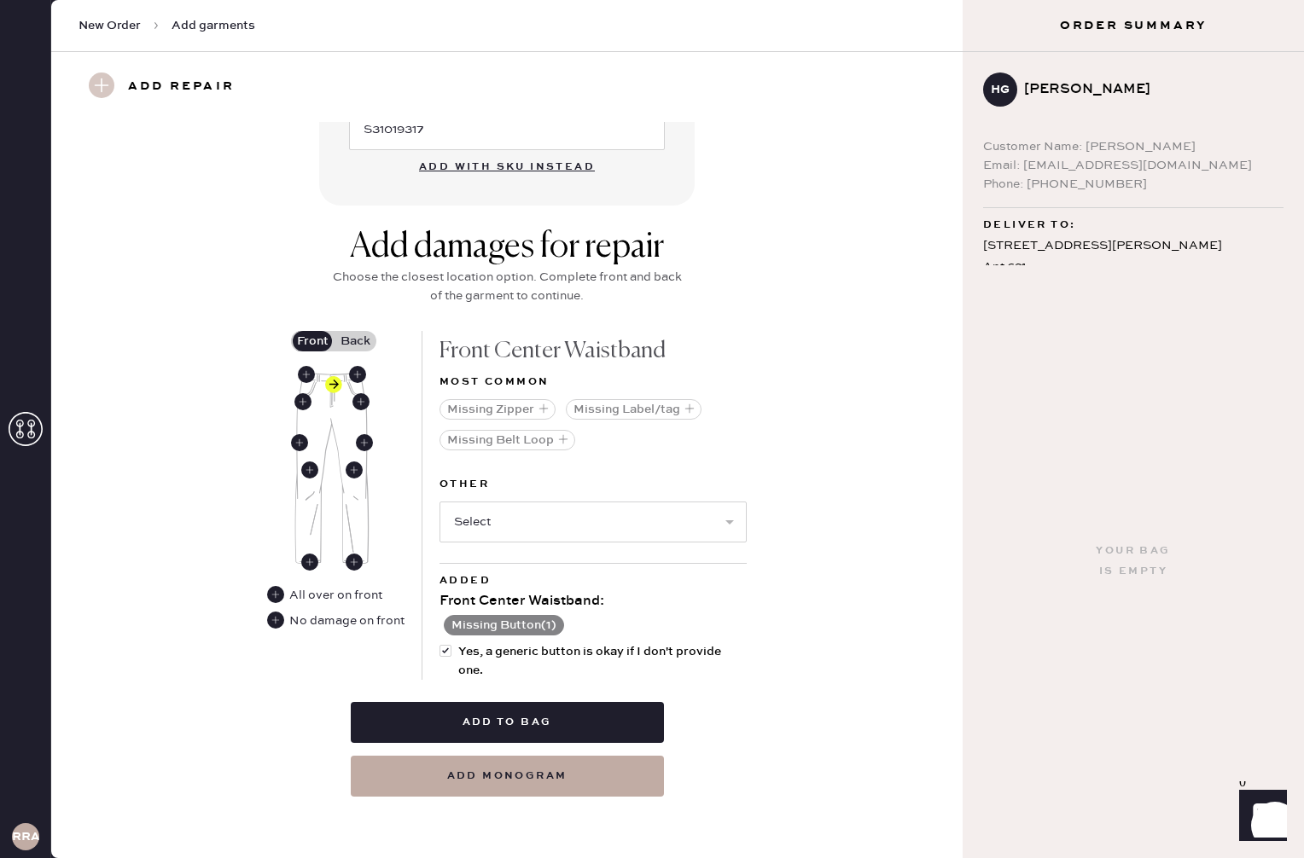
click at [376, 331] on label "Back" at bounding box center [355, 341] width 43 height 20
click at [355, 341] on input "Back" at bounding box center [355, 341] width 0 height 0
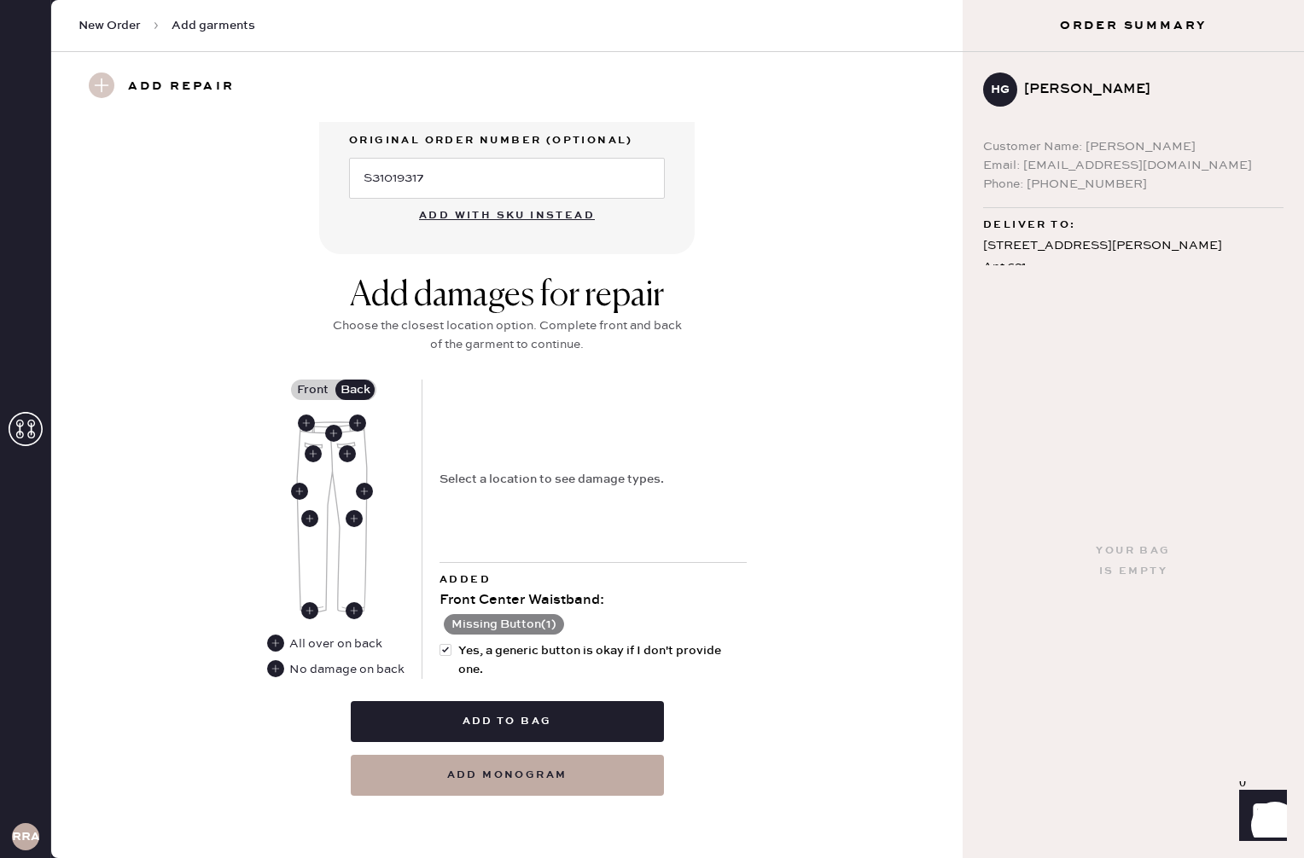
scroll to position [637, 0]
click at [516, 490] on div "Select a location to see damage types." at bounding box center [592, 472] width 307 height 183
click at [283, 662] on icon at bounding box center [275, 669] width 17 height 17
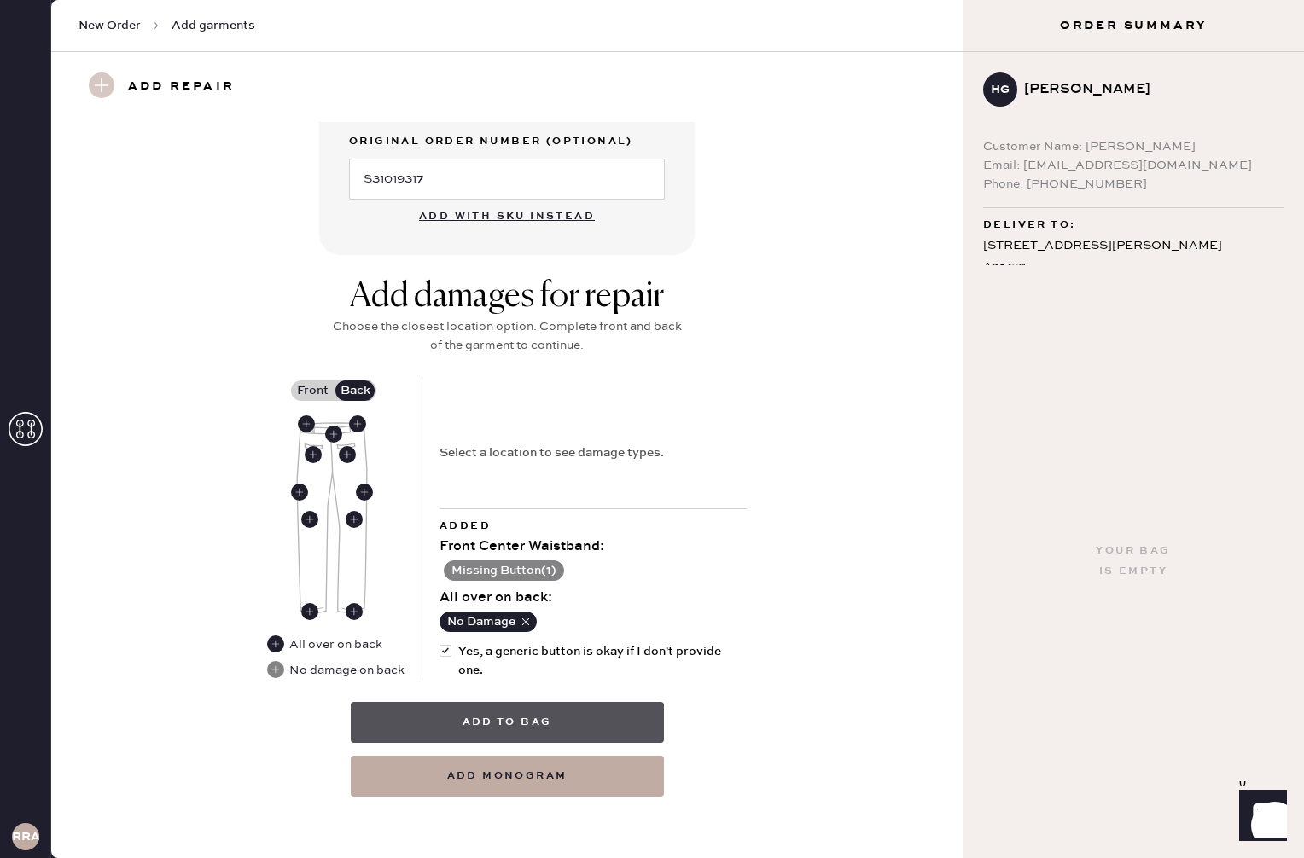
click at [592, 723] on button "Add to bag" at bounding box center [507, 722] width 313 height 41
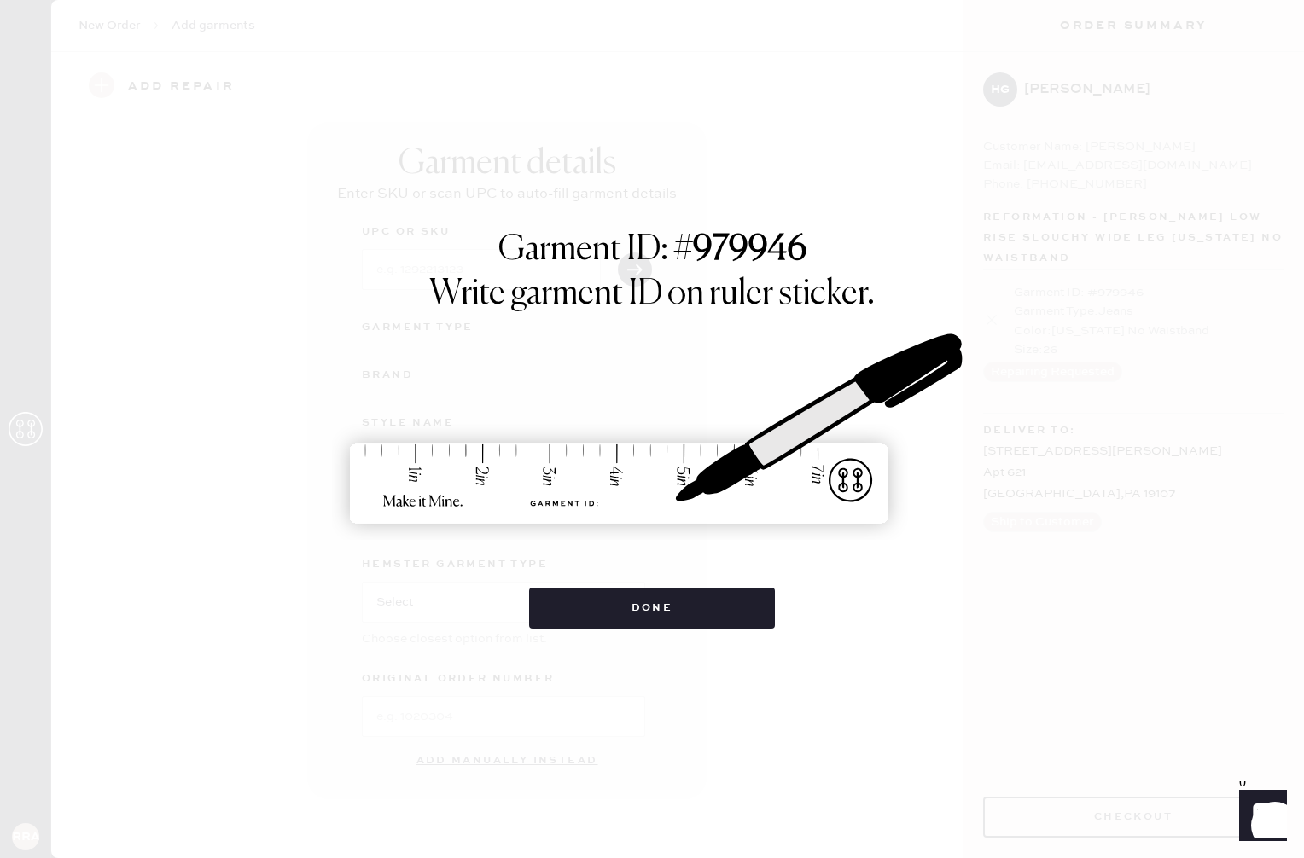
scroll to position [0, 0]
click at [714, 623] on button "Done" at bounding box center [652, 608] width 247 height 41
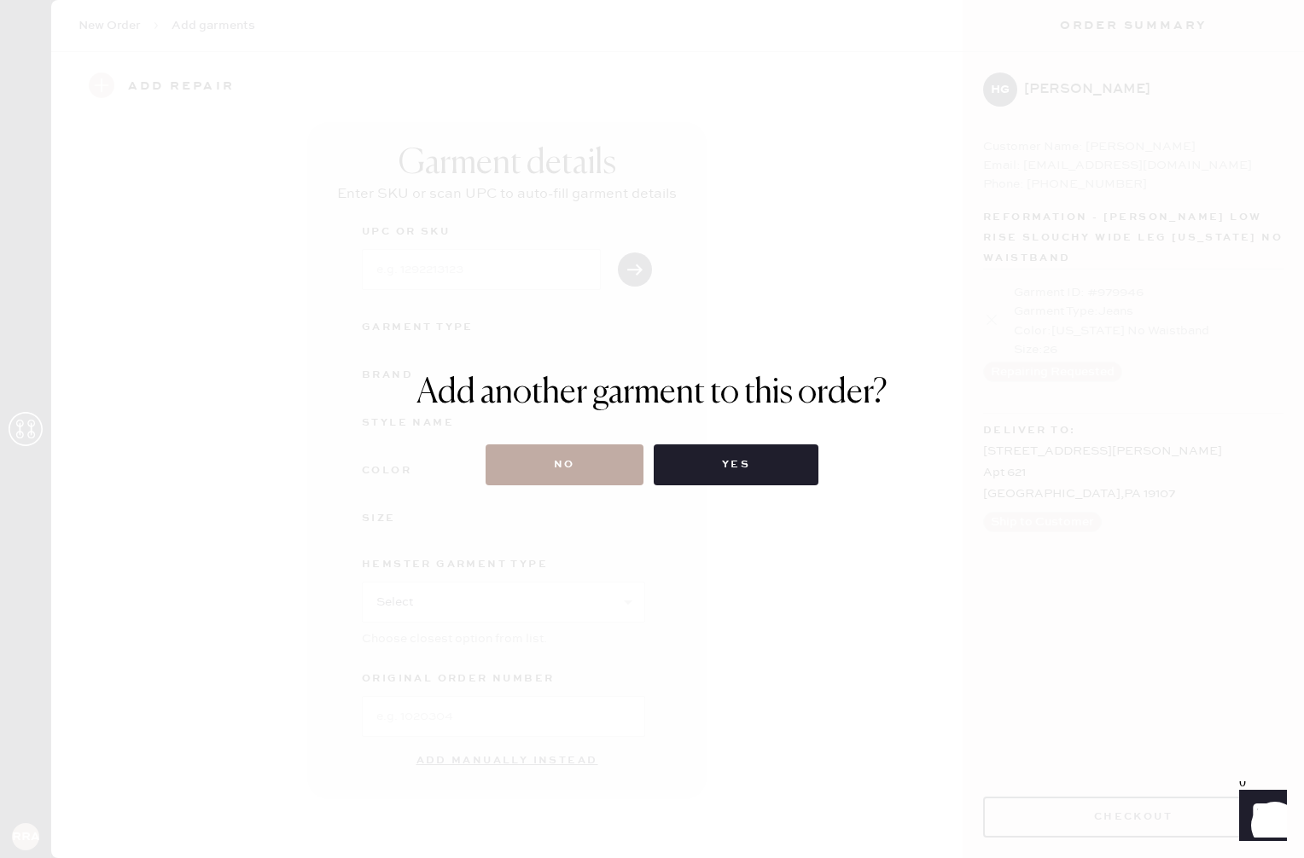
click at [542, 465] on button "No" at bounding box center [565, 465] width 158 height 41
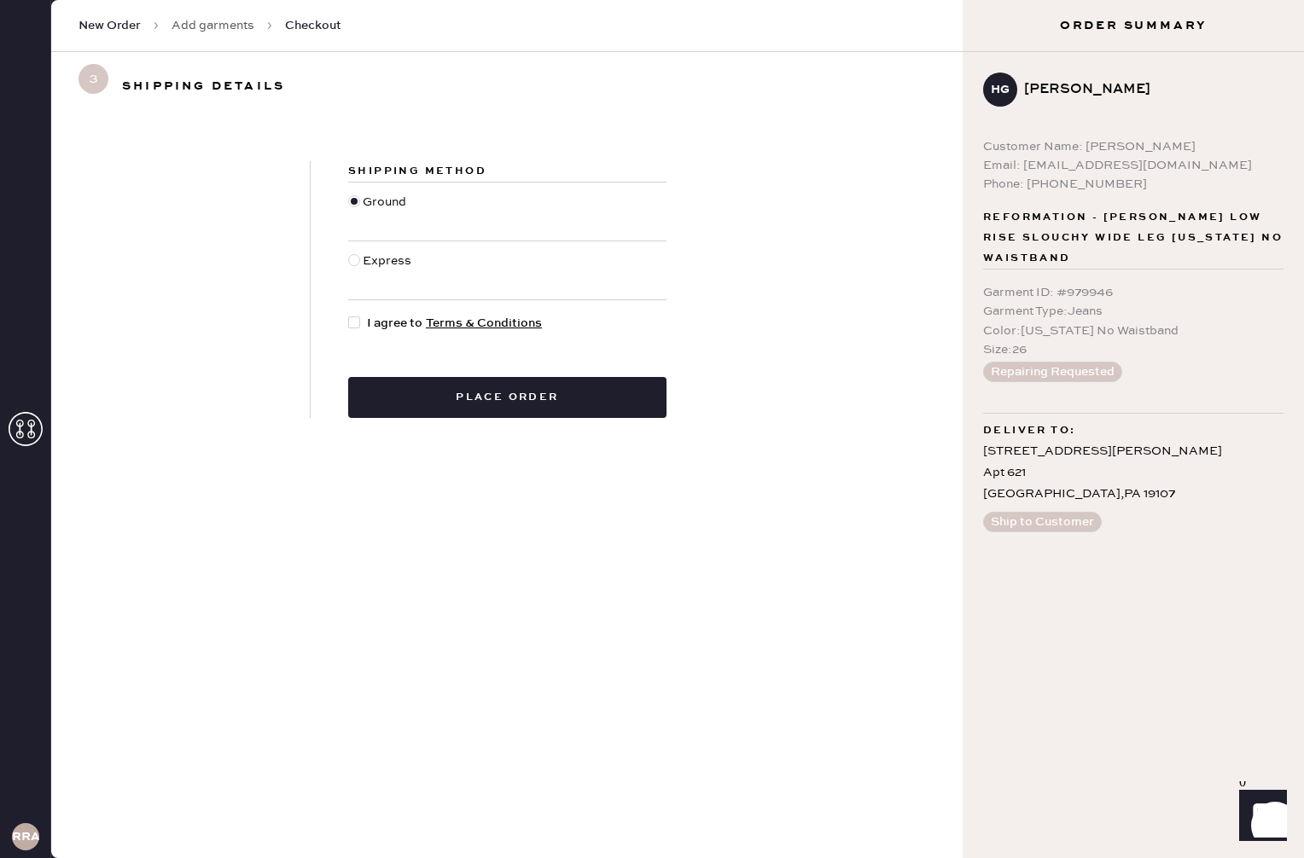
click at [348, 334] on div "Shipping Method Ground Express I agree to Terms & Conditions Place order" at bounding box center [507, 289] width 393 height 257
drag, startPoint x: 361, startPoint y: 323, endPoint x: 369, endPoint y: 338, distance: 17.6
click at [364, 325] on div at bounding box center [357, 323] width 19 height 19
click at [349, 315] on input "I agree to Terms & Conditions" at bounding box center [348, 314] width 1 height 1
checkbox input "true"
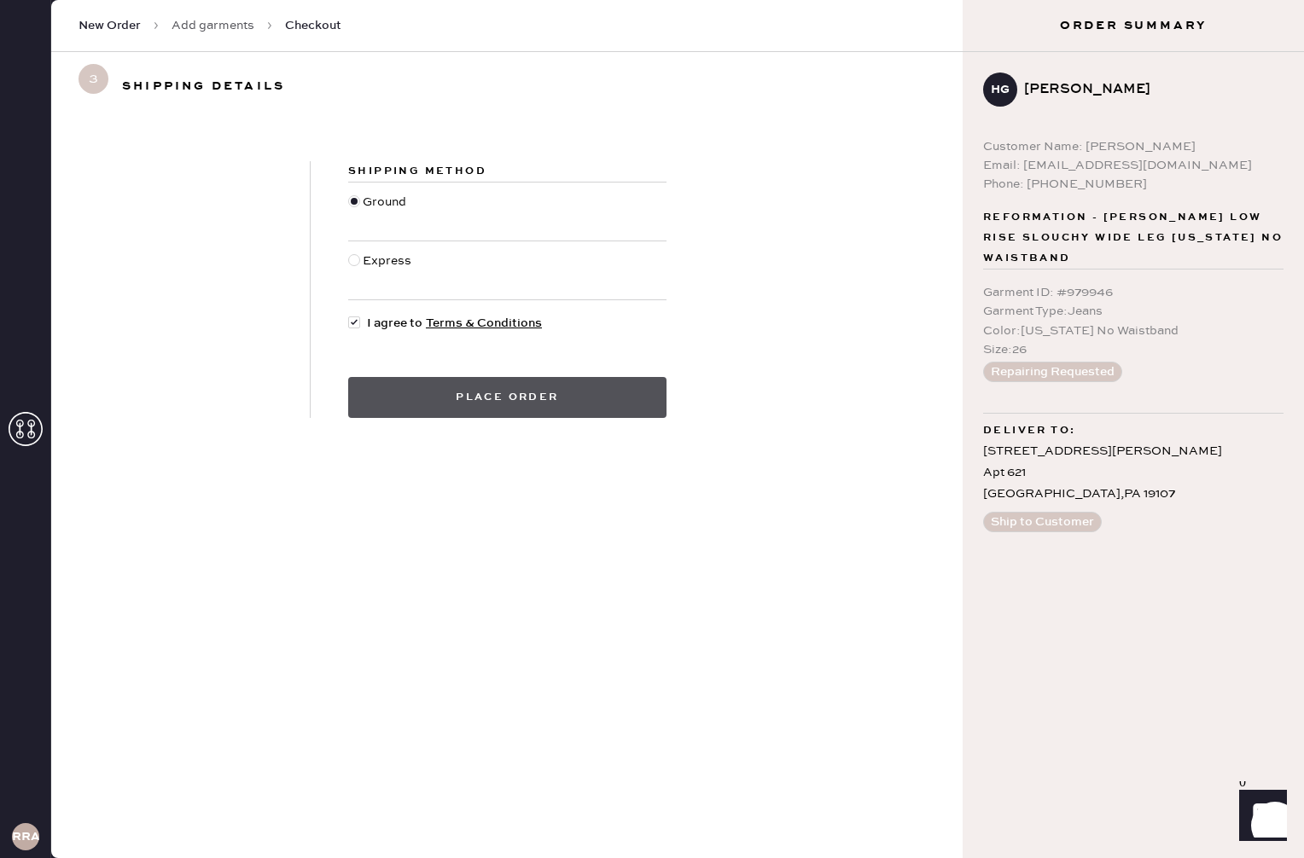
click at [417, 394] on button "Place order" at bounding box center [507, 397] width 318 height 41
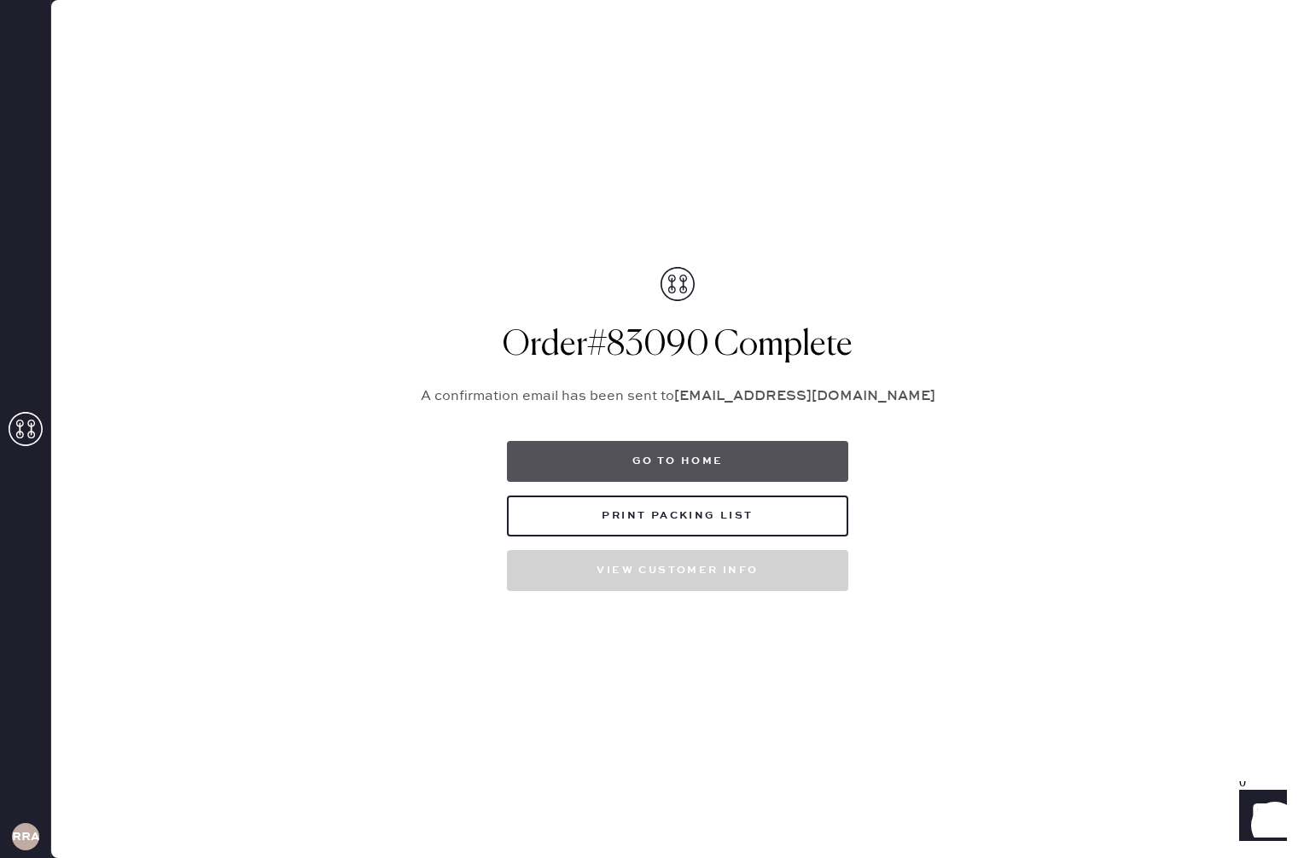
click at [655, 462] on button "Go to home" at bounding box center [677, 461] width 341 height 41
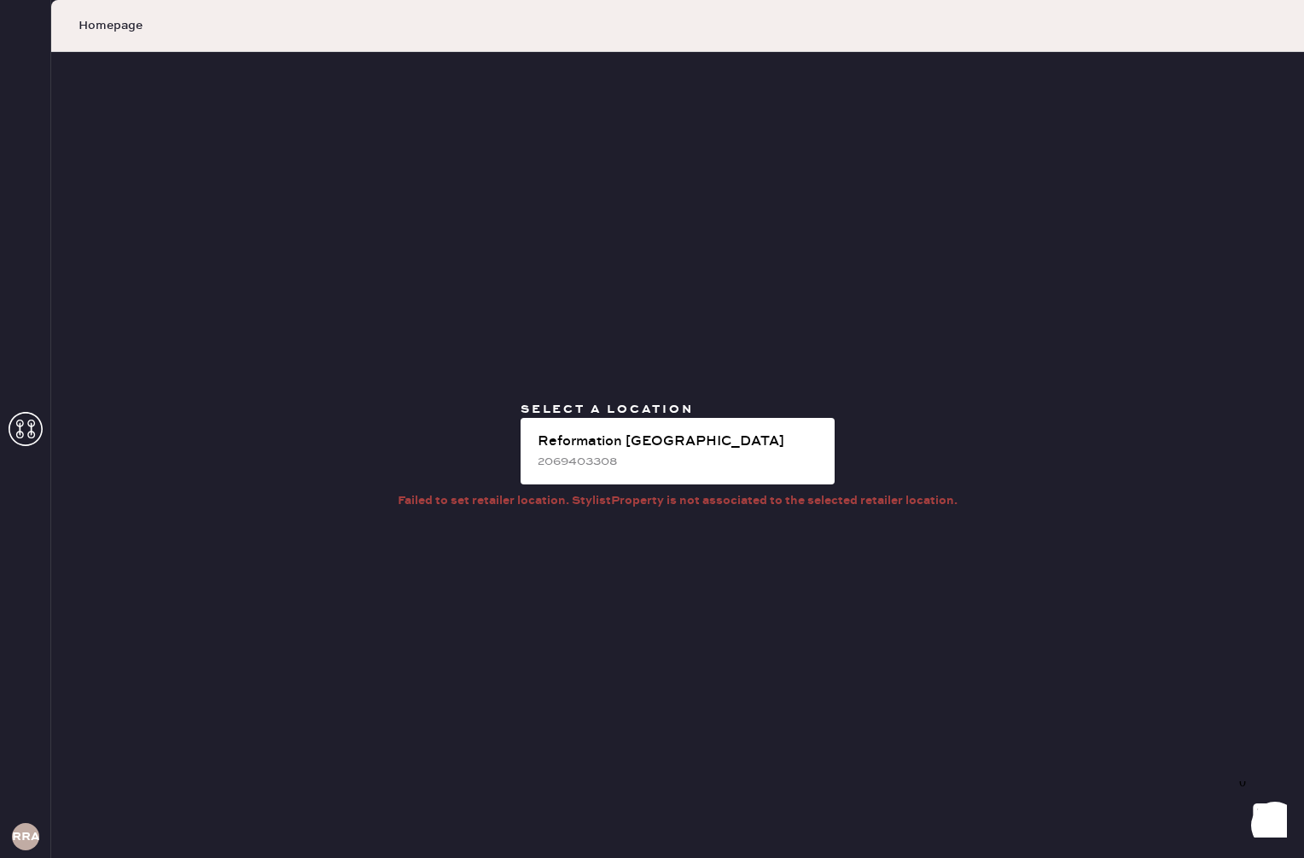
click at [35, 431] on icon at bounding box center [26, 429] width 34 height 34
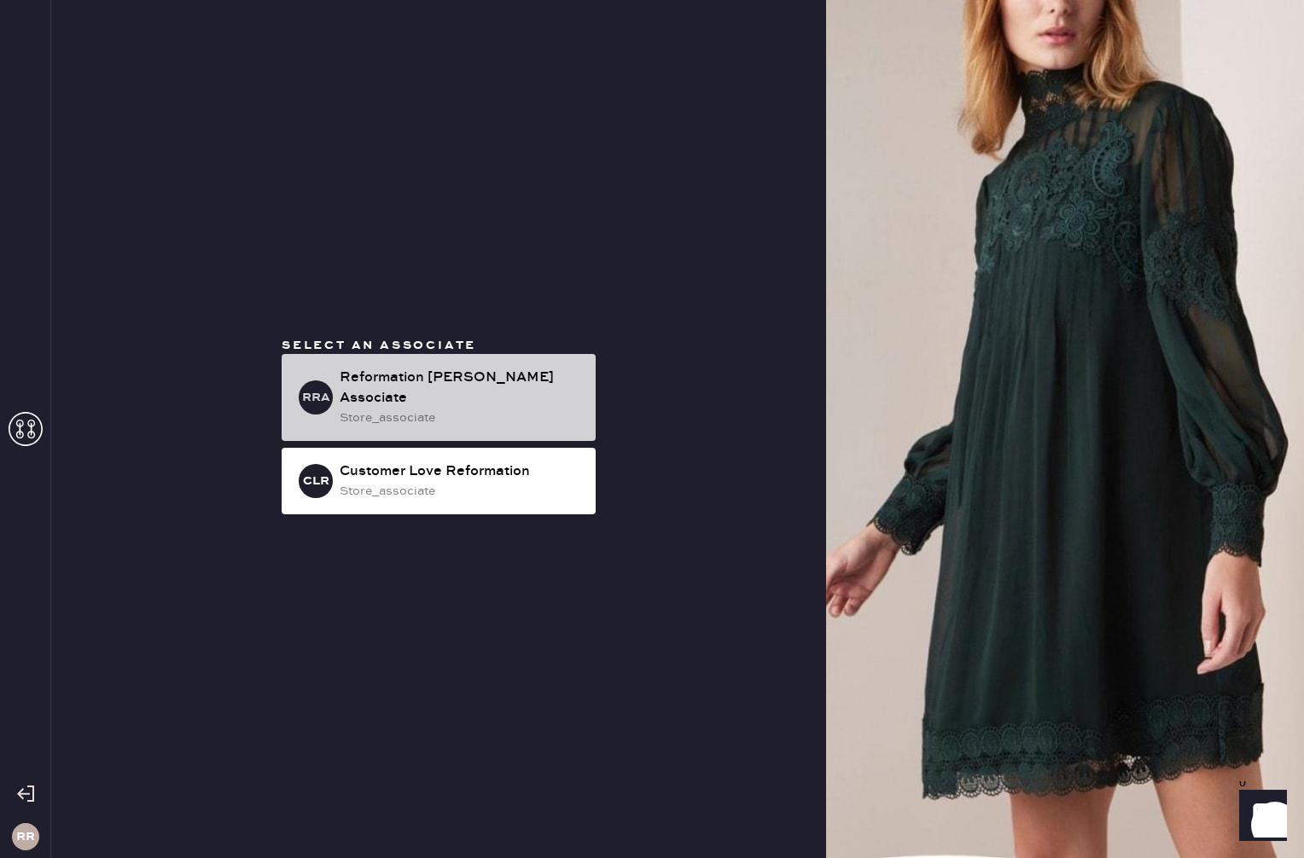
click at [555, 421] on div "RRA Reformation [PERSON_NAME] Associate store_associate" at bounding box center [439, 397] width 314 height 87
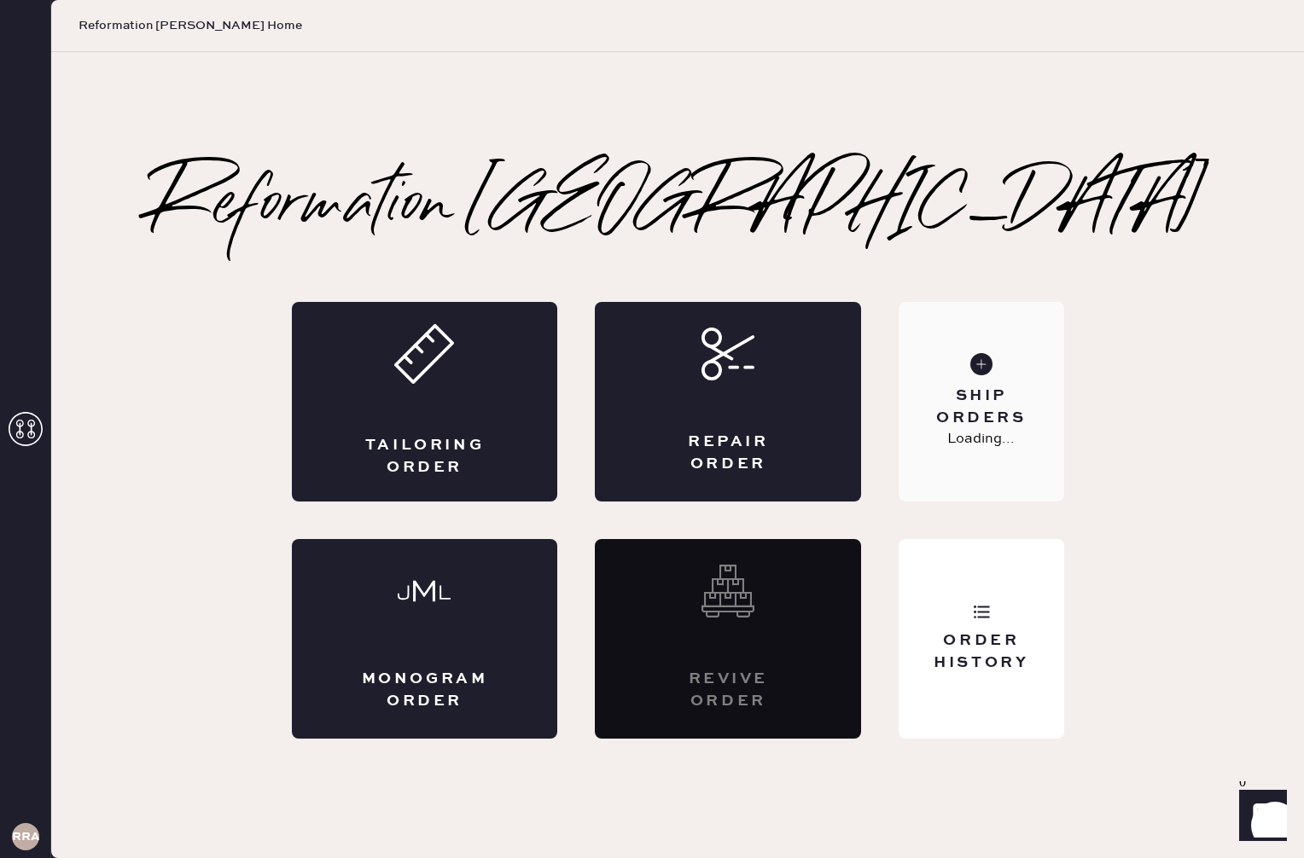
click at [1022, 352] on div "Ship Orders Loading..." at bounding box center [981, 402] width 165 height 200
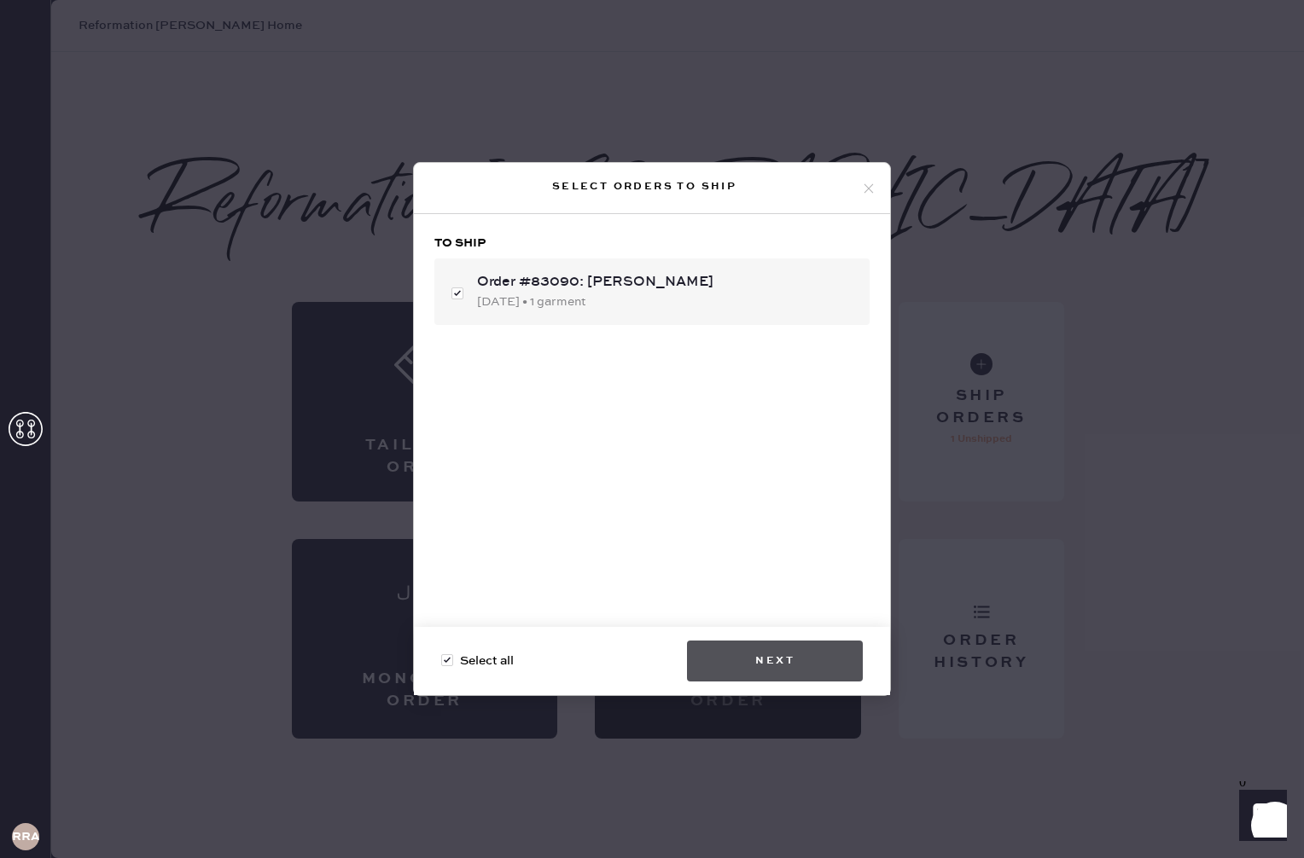
click at [814, 648] on button "Next" at bounding box center [775, 661] width 176 height 41
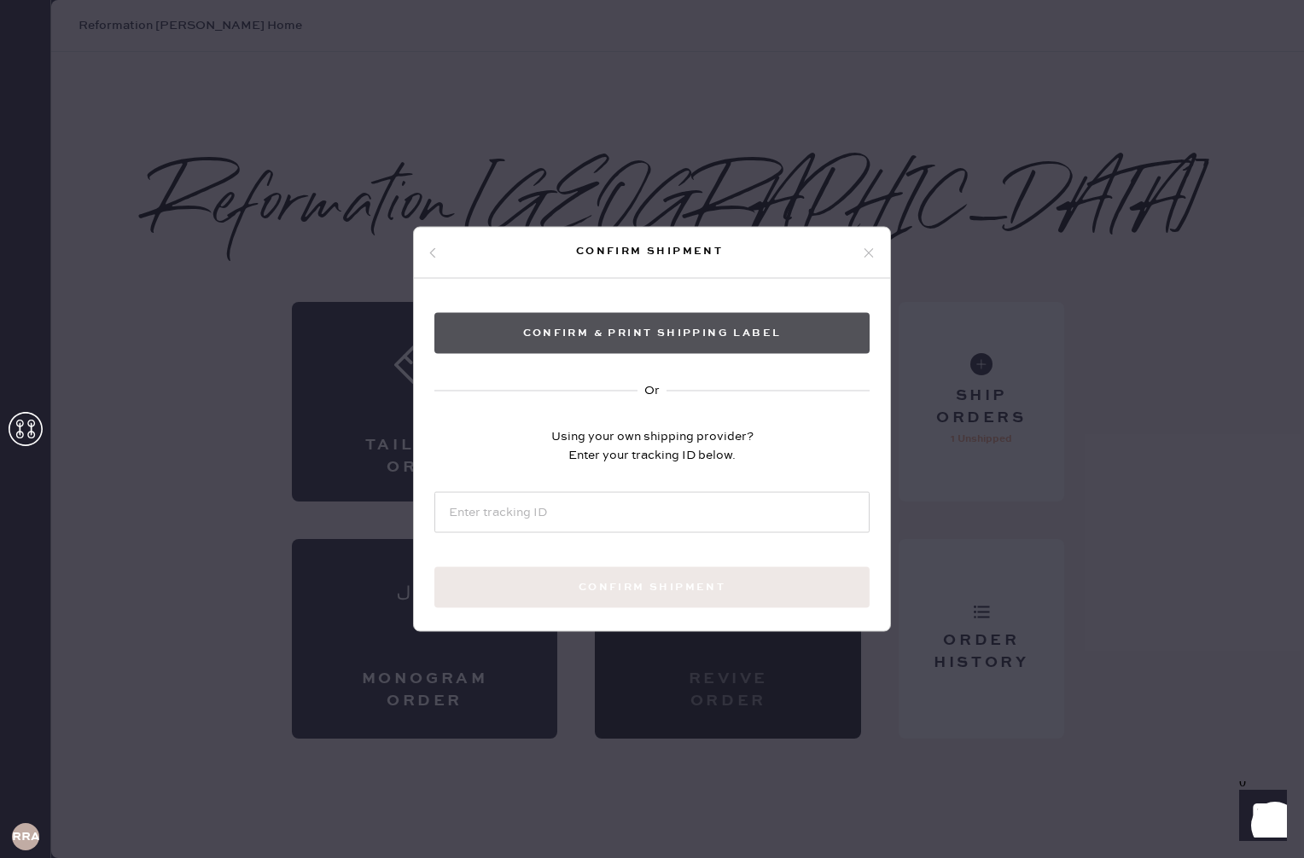
click at [577, 342] on button "Confirm & Print shipping label" at bounding box center [651, 333] width 435 height 41
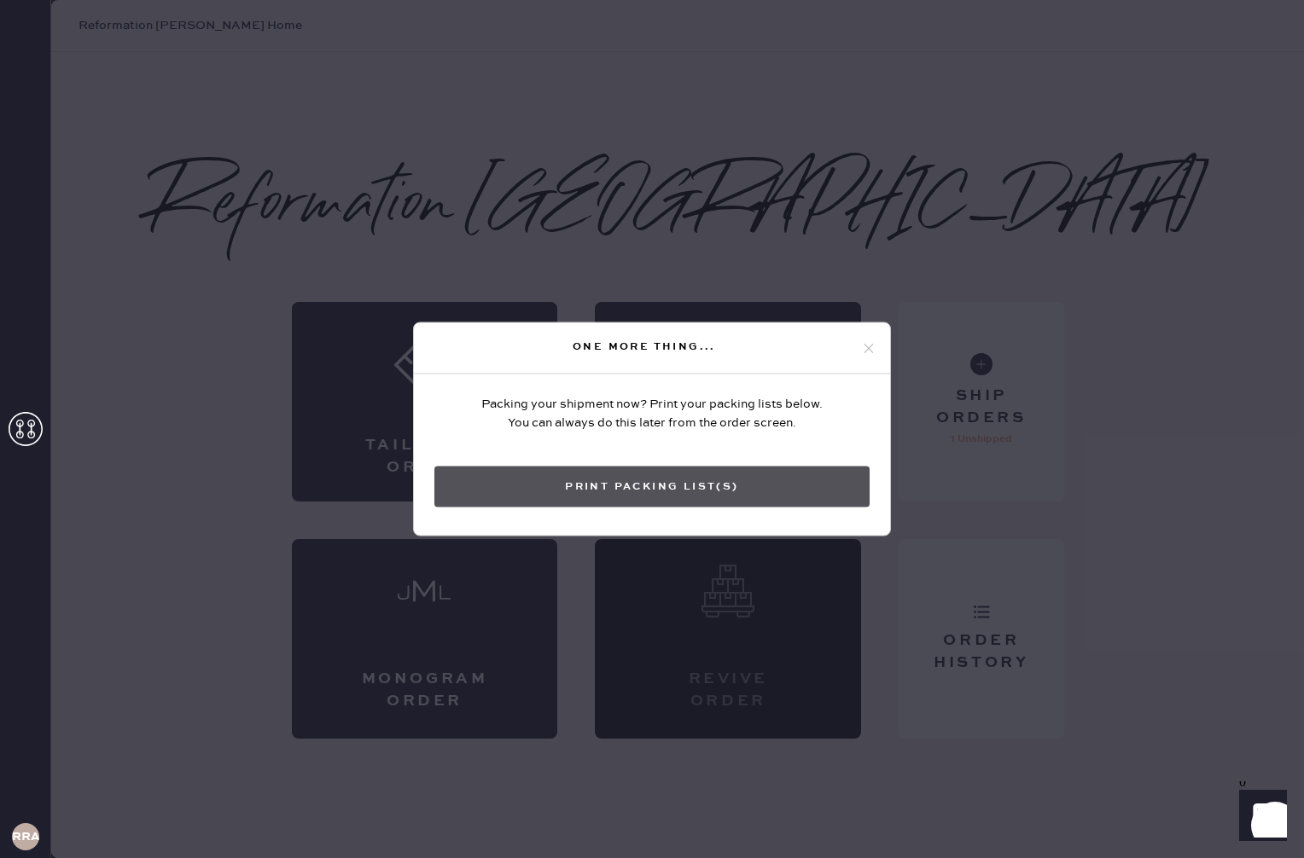
click at [804, 485] on button "Print Packing List(s)" at bounding box center [651, 487] width 435 height 41
